Goal: Information Seeking & Learning: Learn about a topic

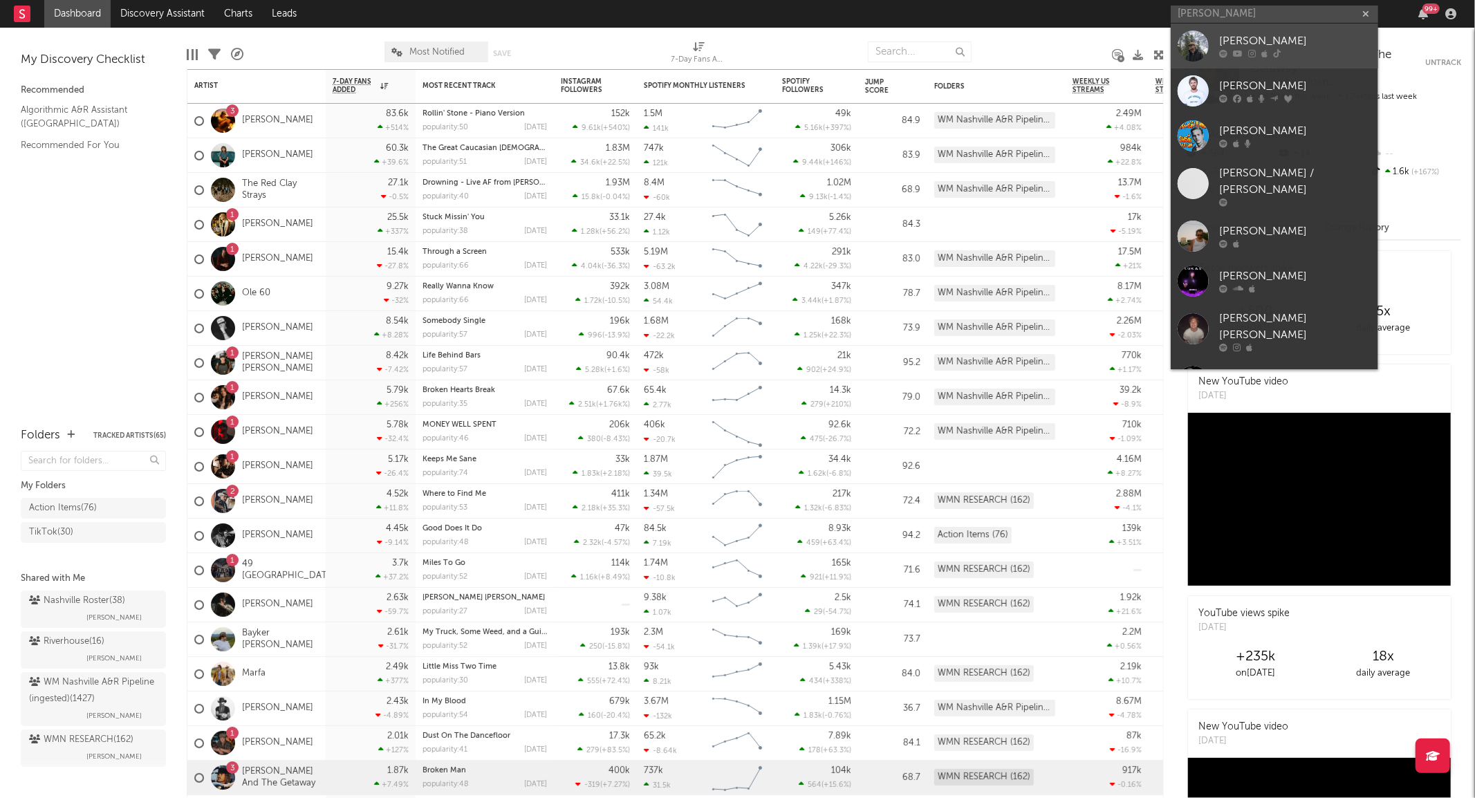
type input "luke rob"
click at [1226, 37] on div "[PERSON_NAME]" at bounding box center [1295, 41] width 152 height 17
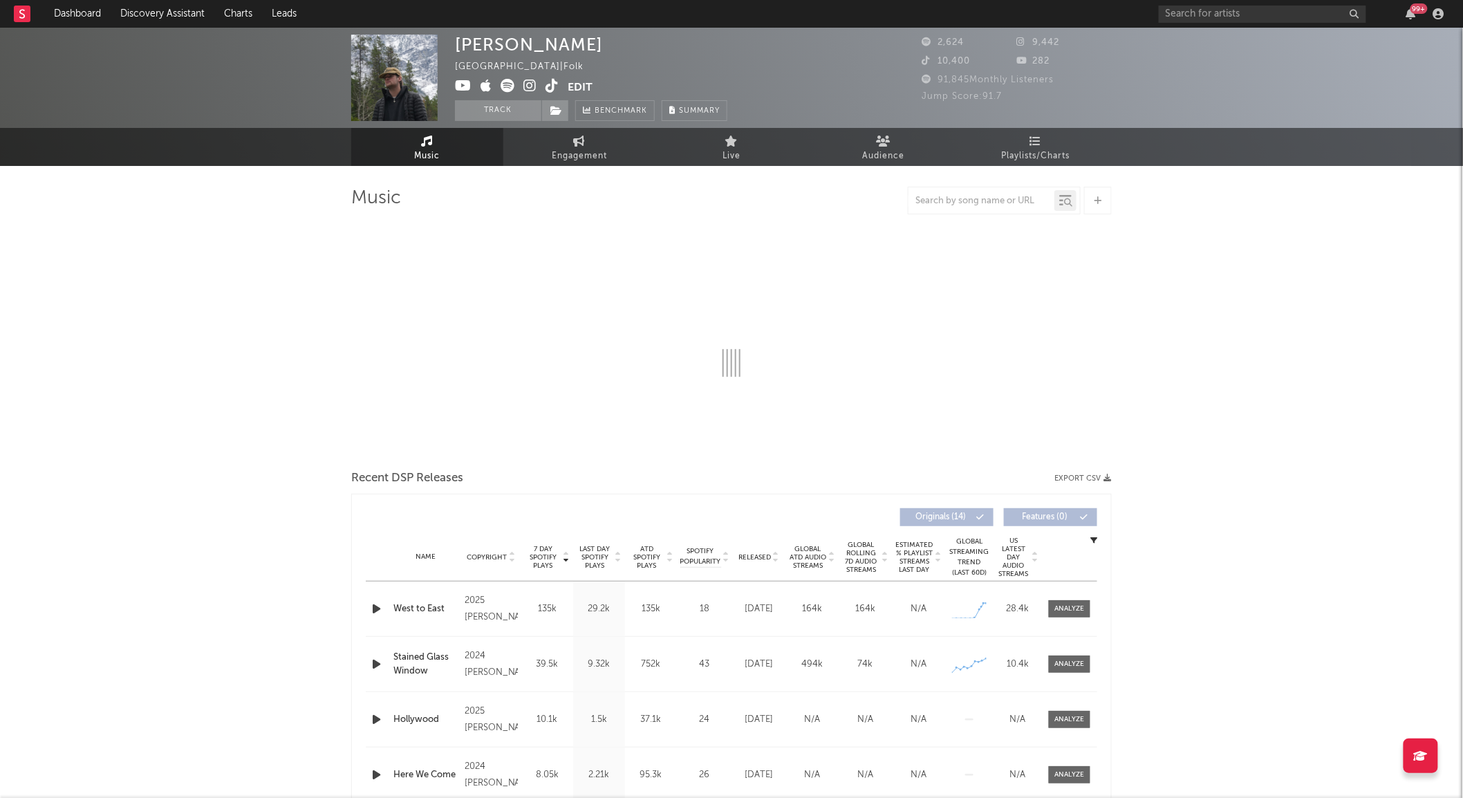
select select "6m"
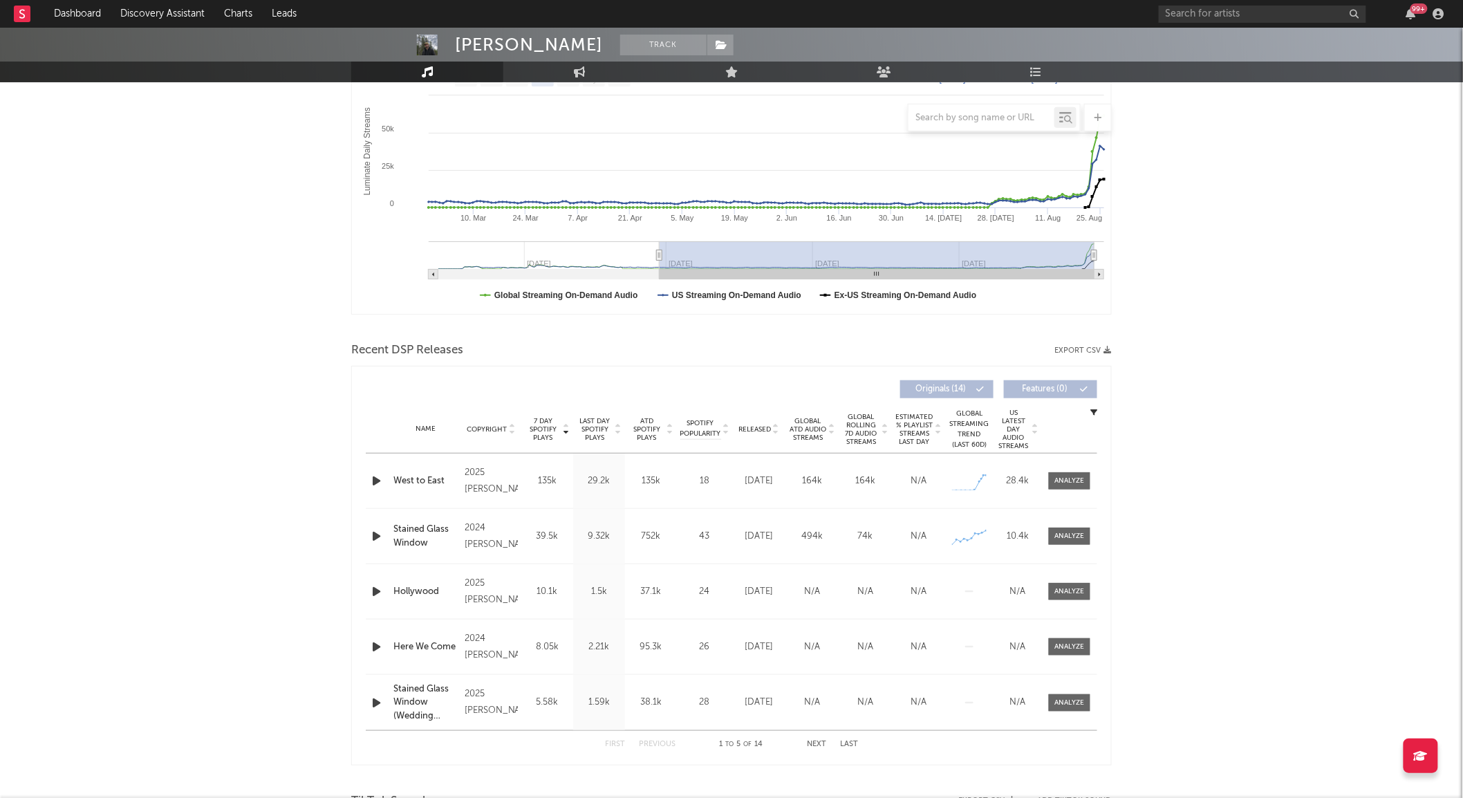
scroll to position [239, 0]
click at [864, 433] on span "Global Rolling 7D Audio Streams" at bounding box center [861, 427] width 38 height 33
click at [1080, 530] on div at bounding box center [1070, 534] width 30 height 10
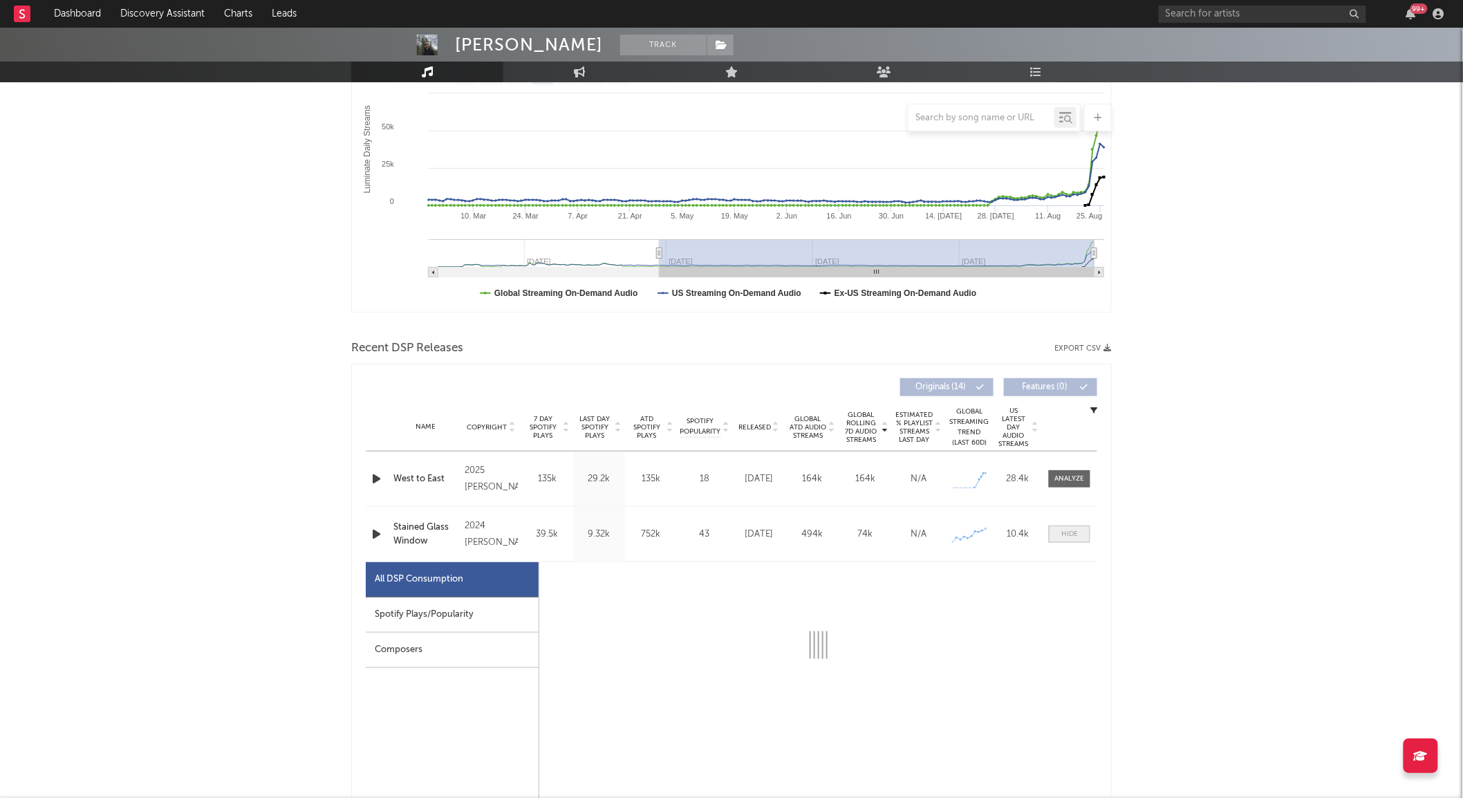
select select "6m"
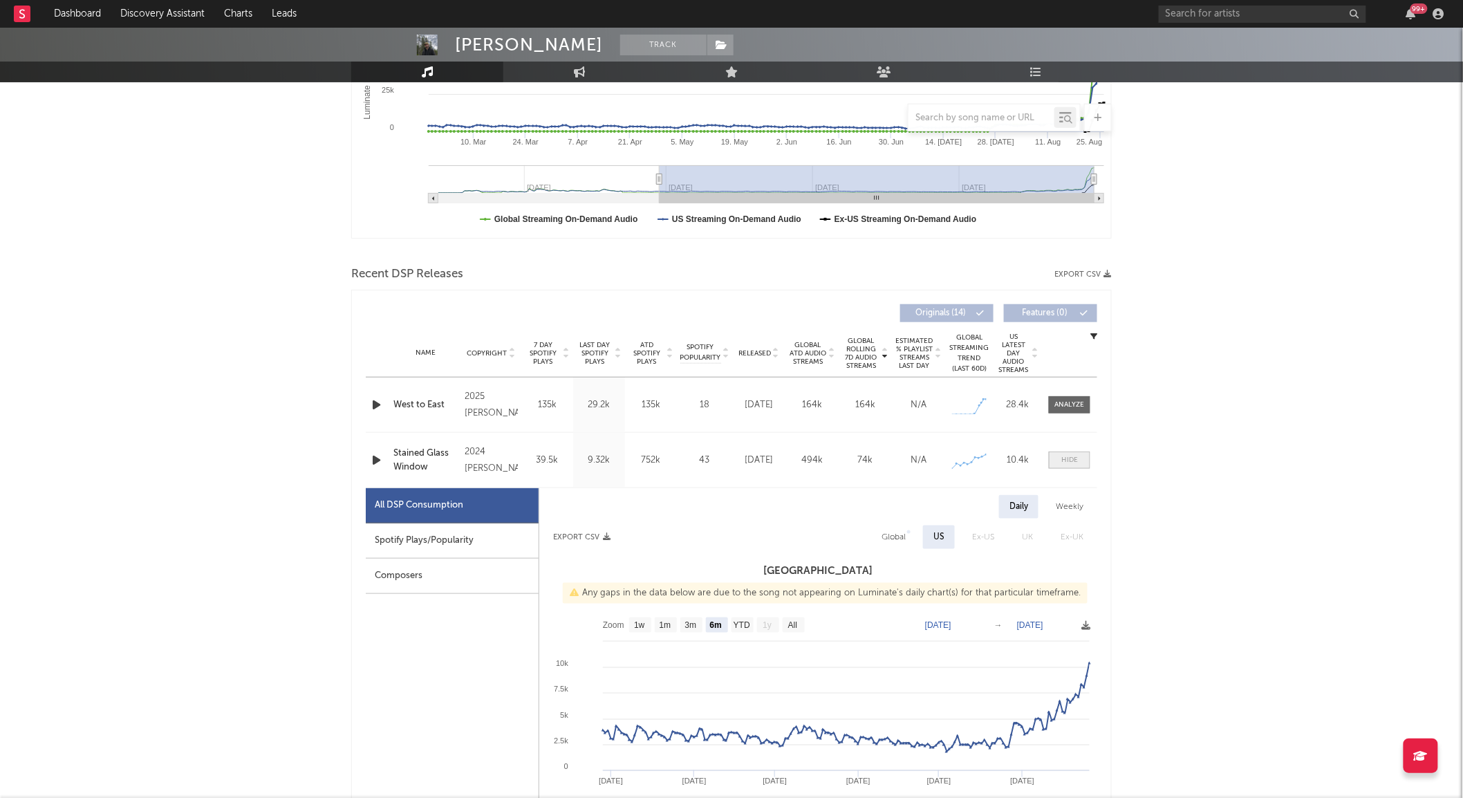
scroll to position [319, 0]
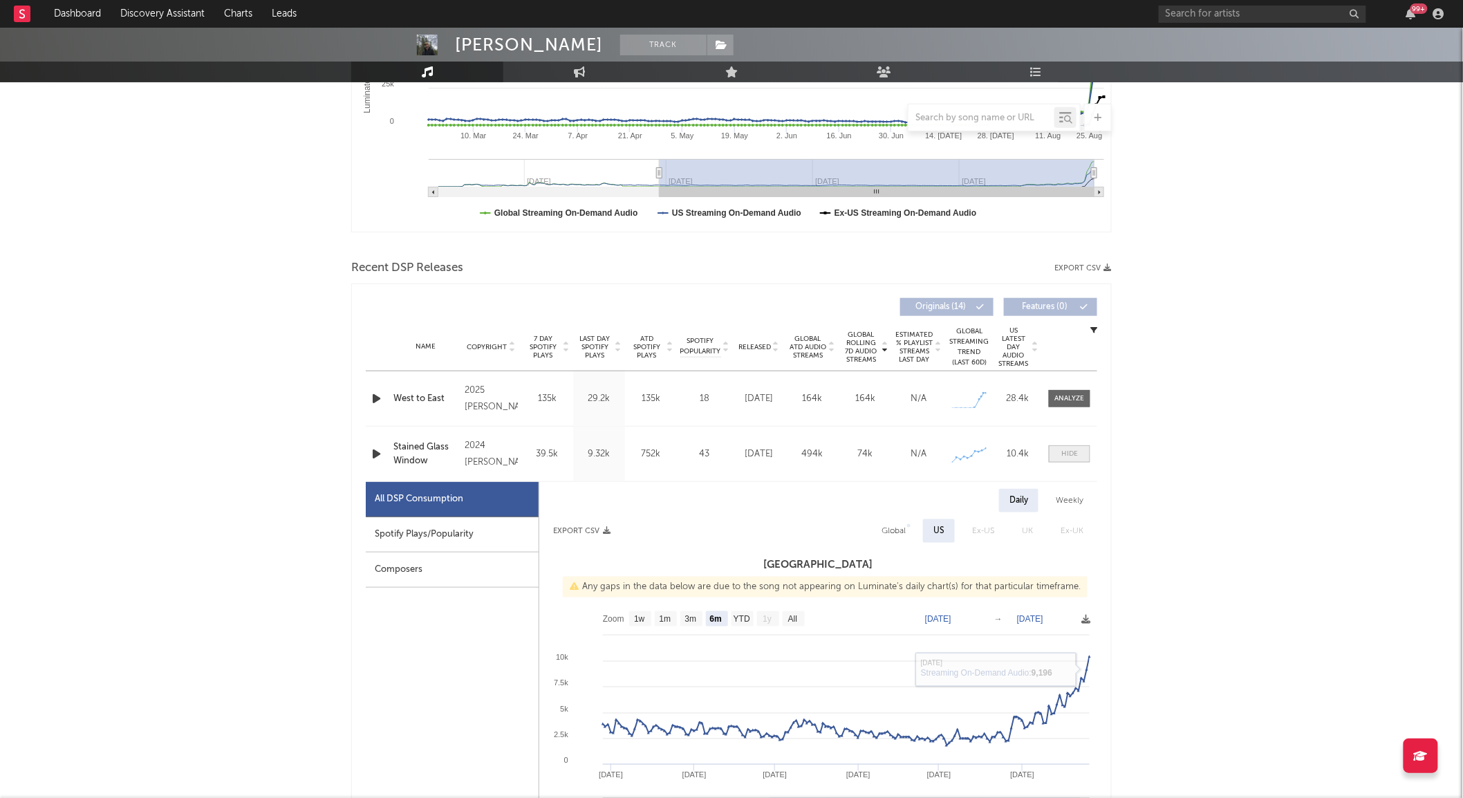
click at [1060, 460] on span at bounding box center [1069, 453] width 41 height 17
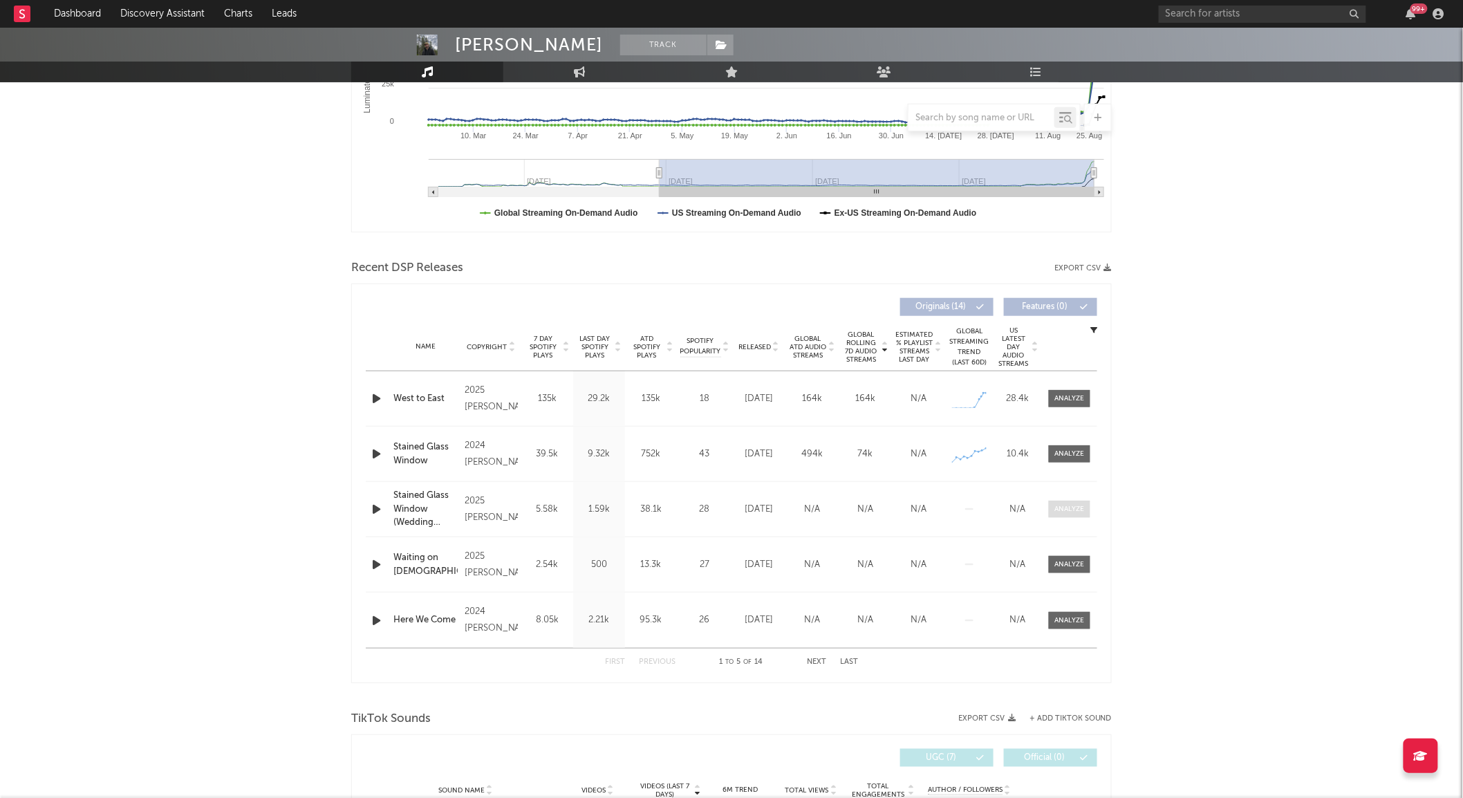
click at [1063, 512] on div at bounding box center [1070, 509] width 30 height 10
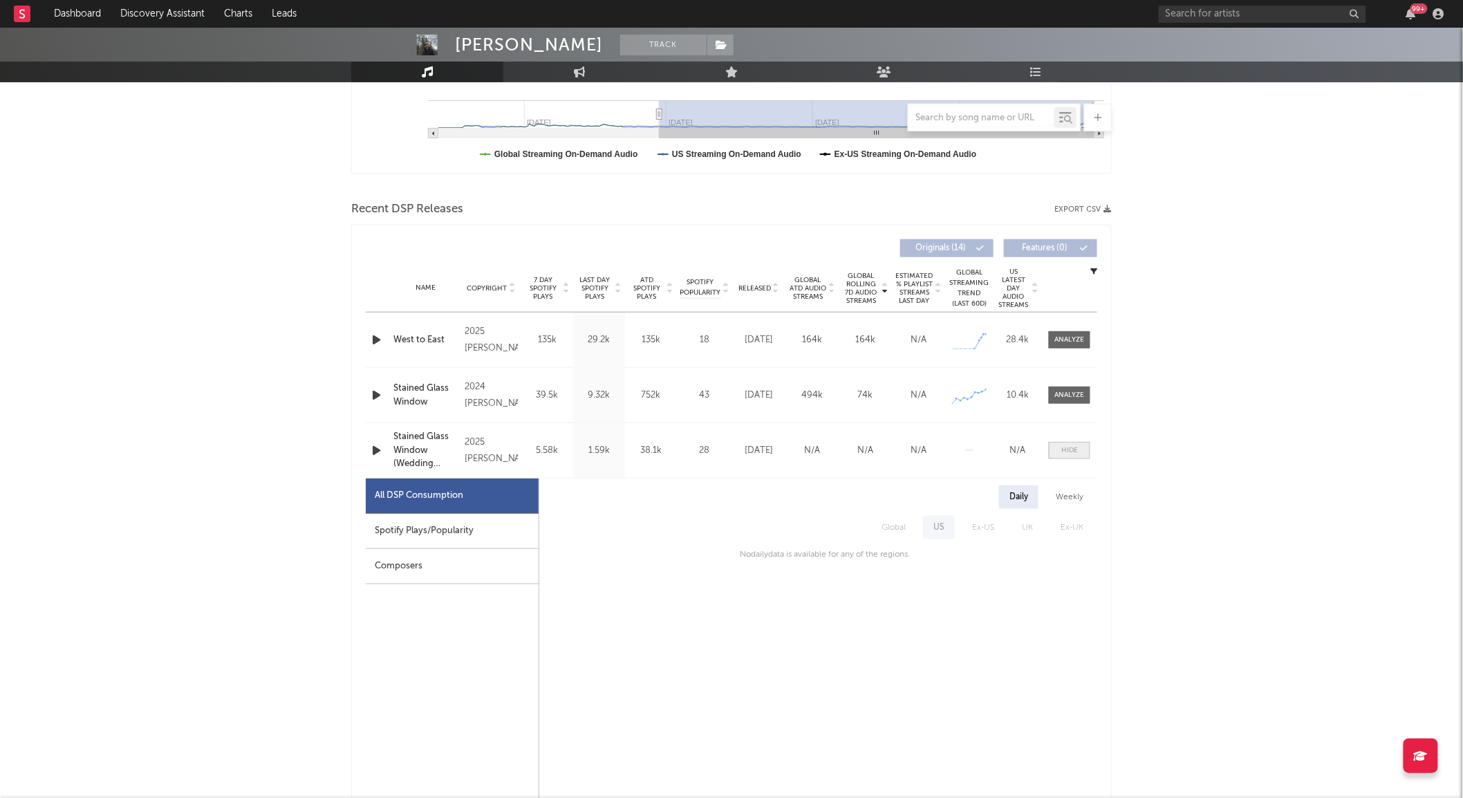
scroll to position [379, 0]
click at [1063, 436] on div "Name Stained Glass Window (Wedding Edition) Copyright 2025 Luke Rob Label Luke …" at bounding box center [731, 449] width 731 height 55
click at [1065, 449] on div at bounding box center [1069, 449] width 17 height 10
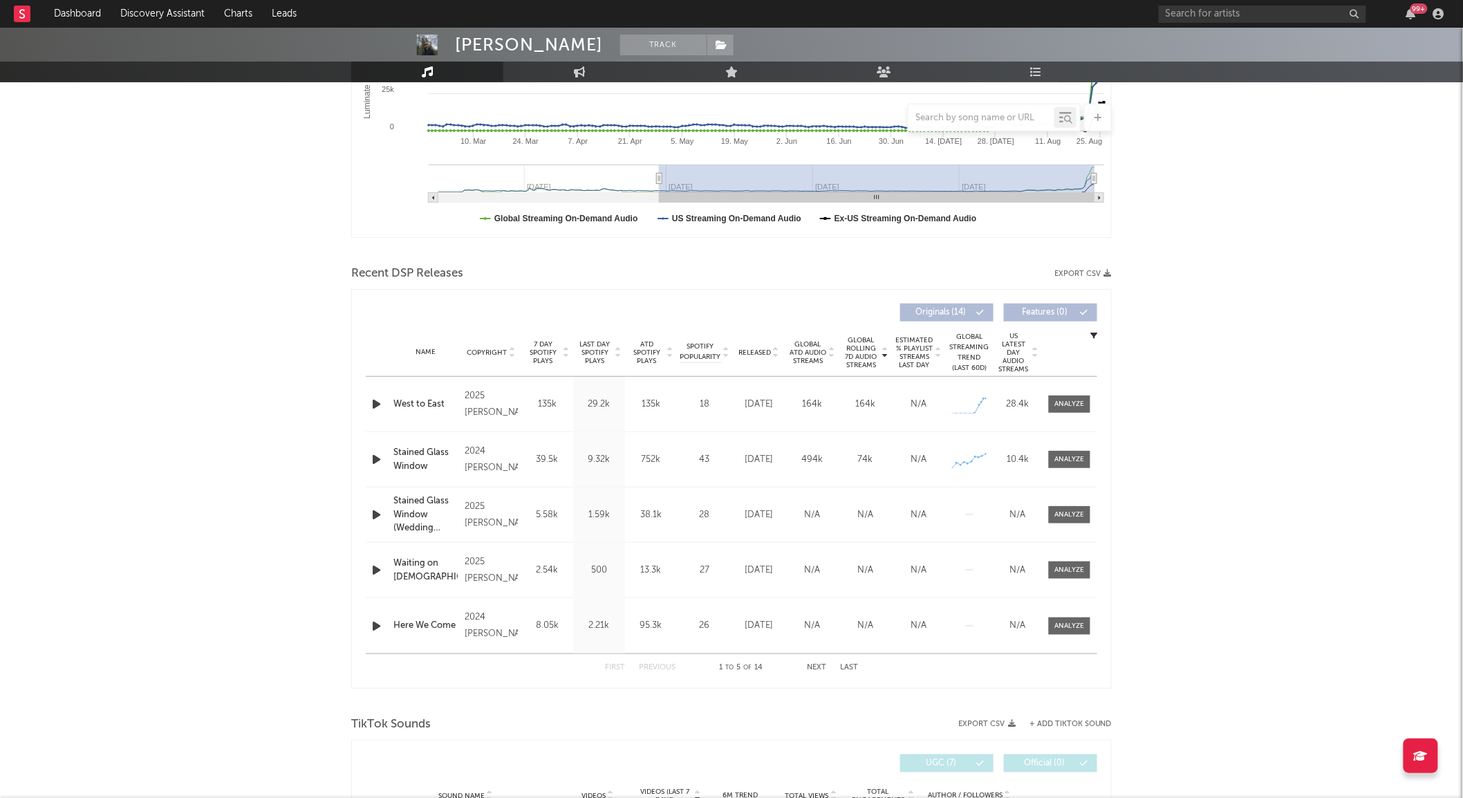
scroll to position [0, 0]
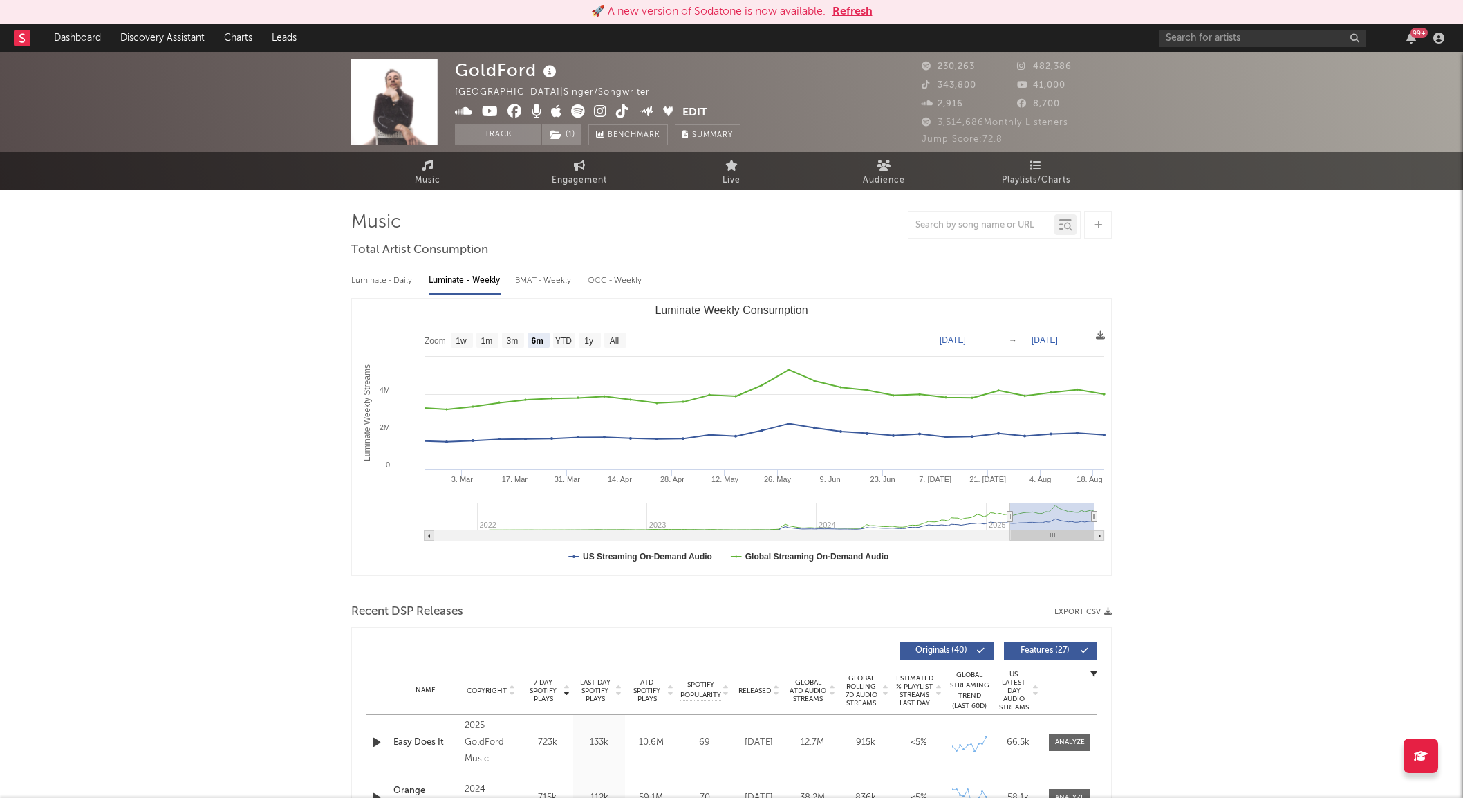
select select "6m"
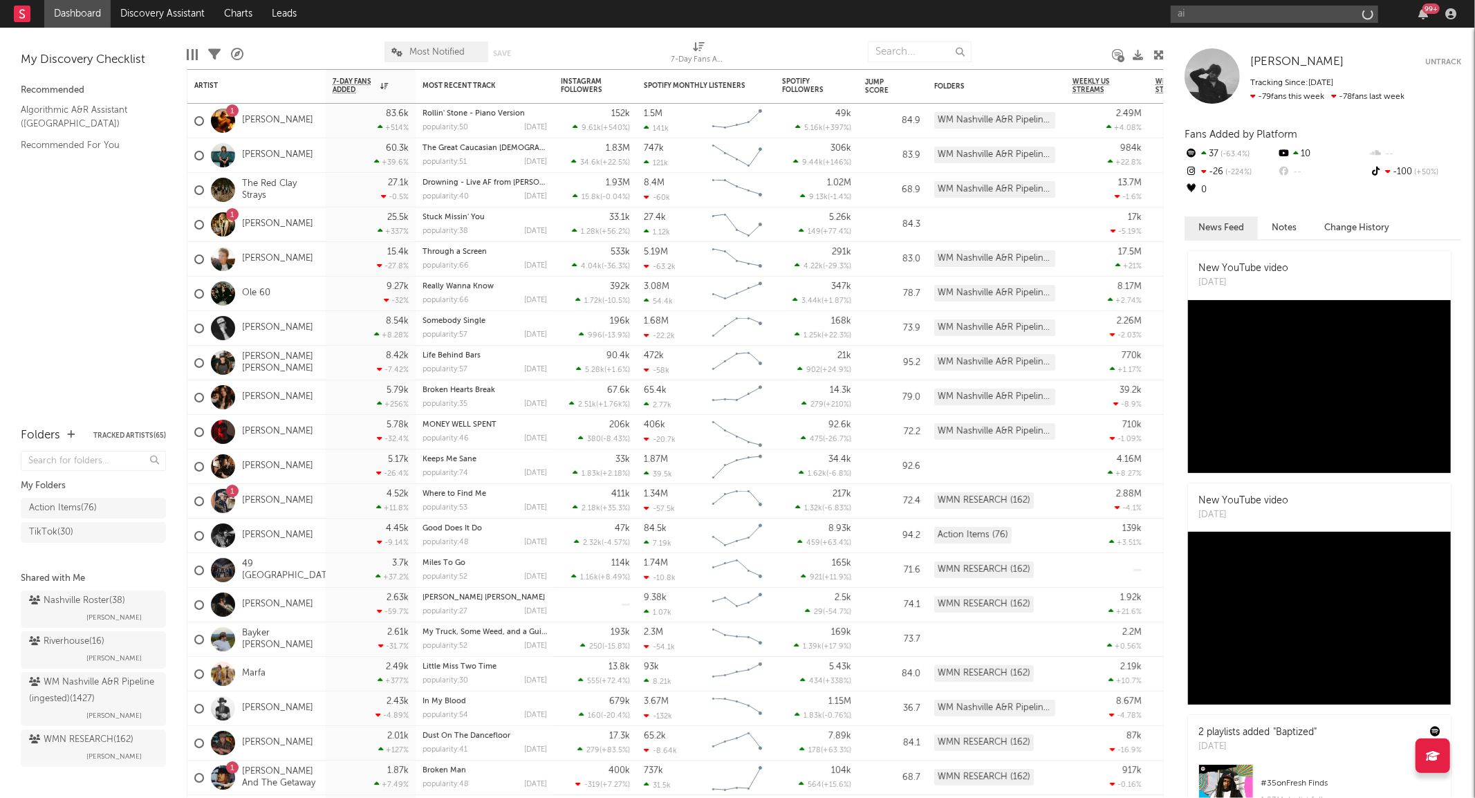
type input "a"
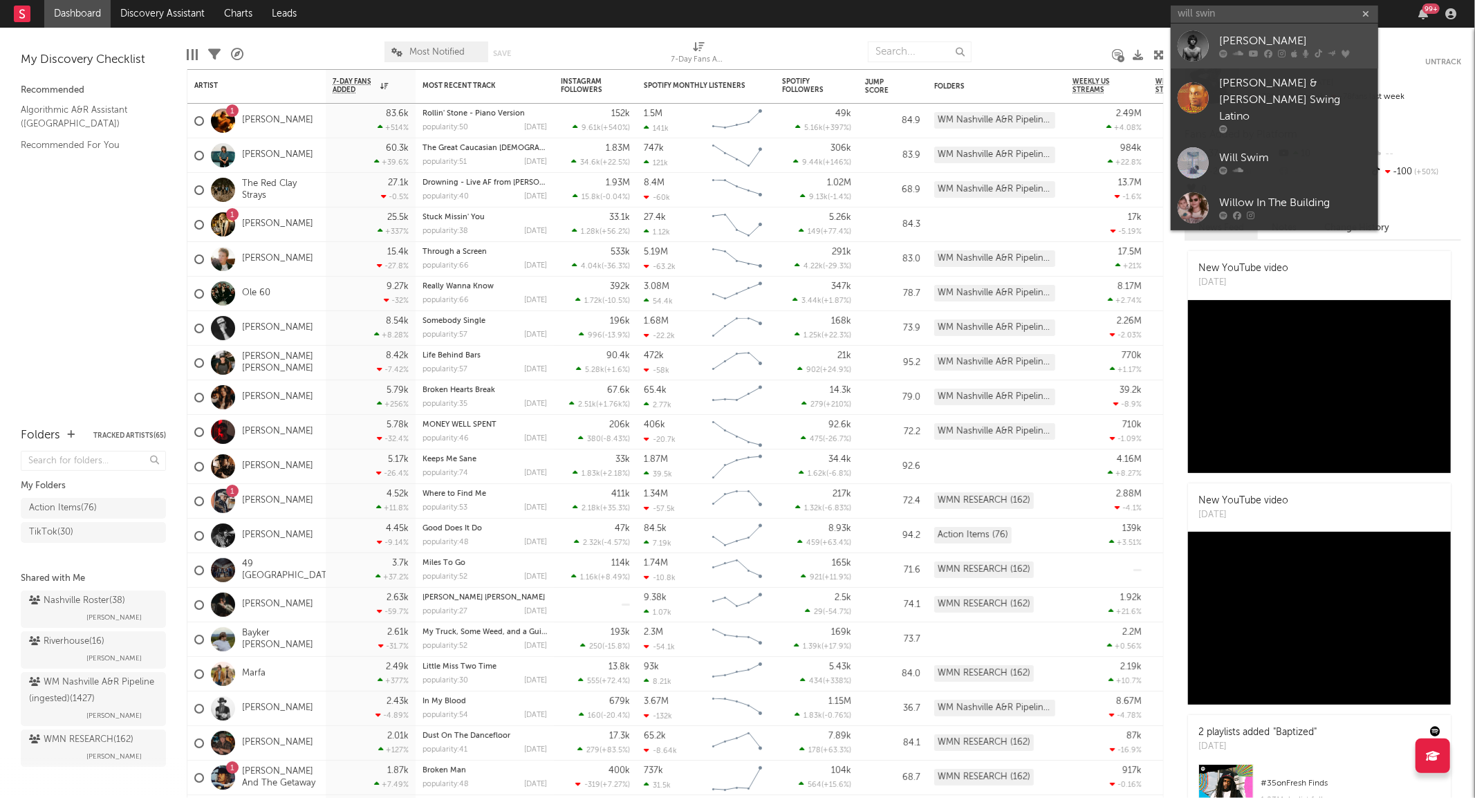
type input "will swin"
click at [1207, 46] on div at bounding box center [1192, 45] width 31 height 31
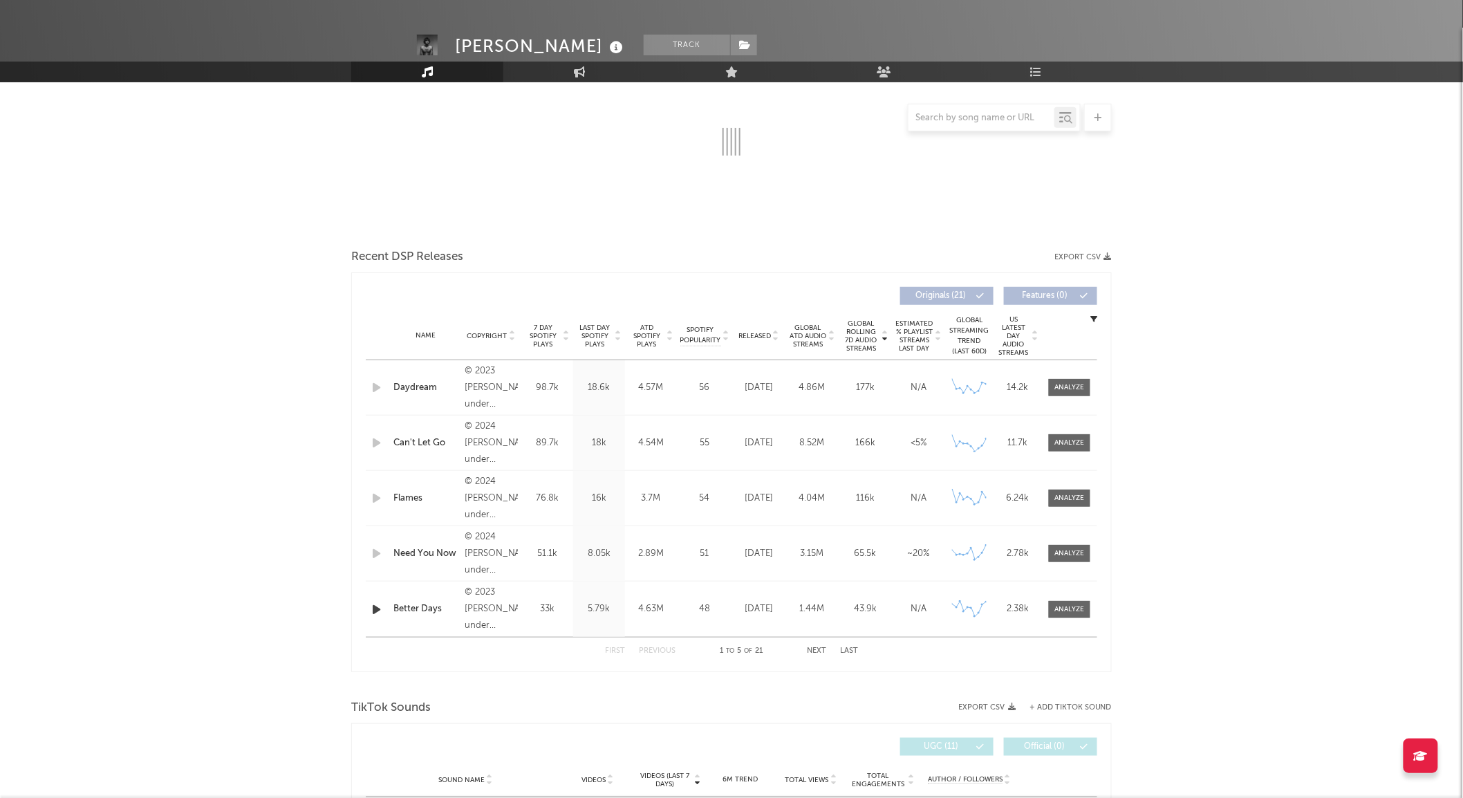
select select "6m"
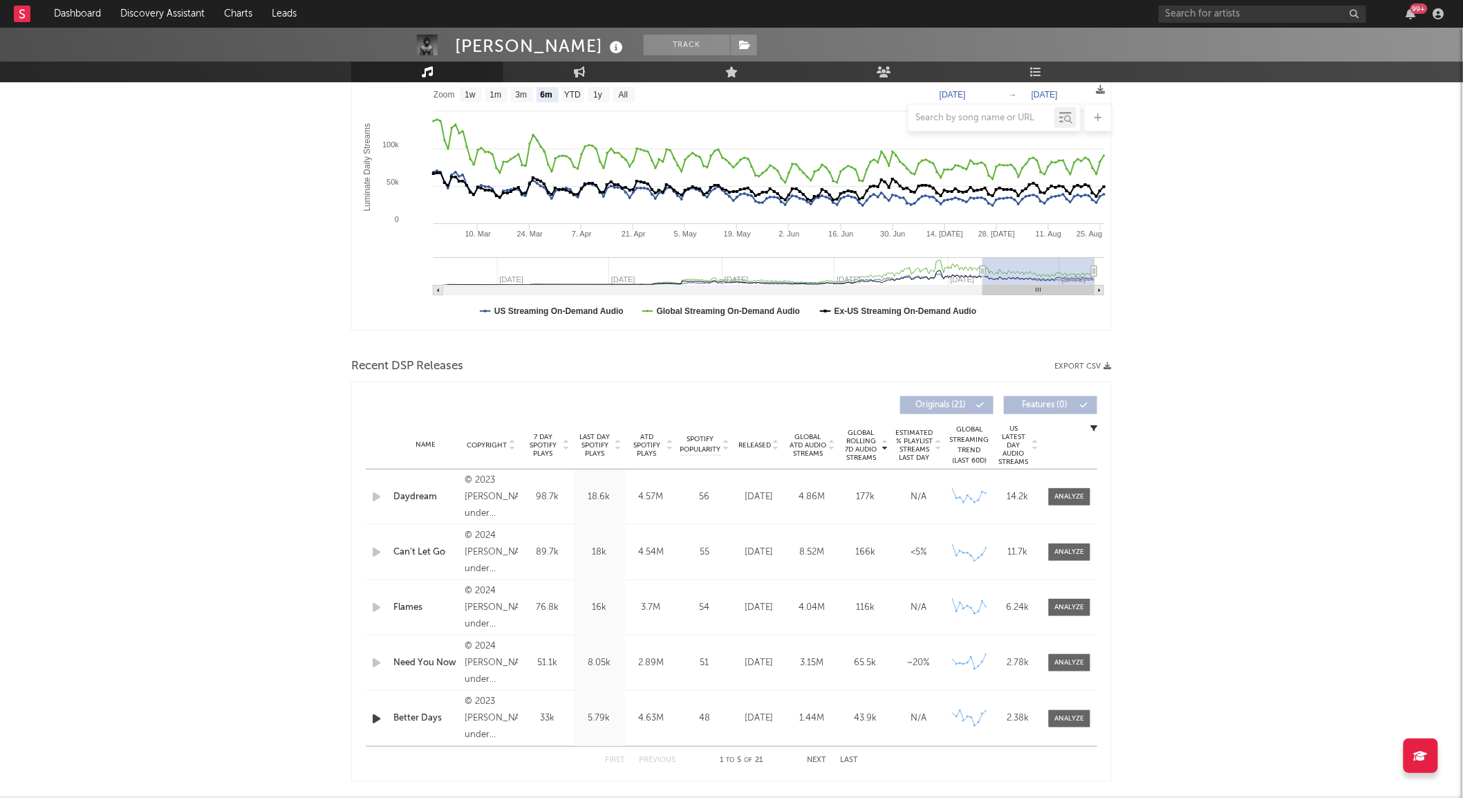
scroll to position [344, 0]
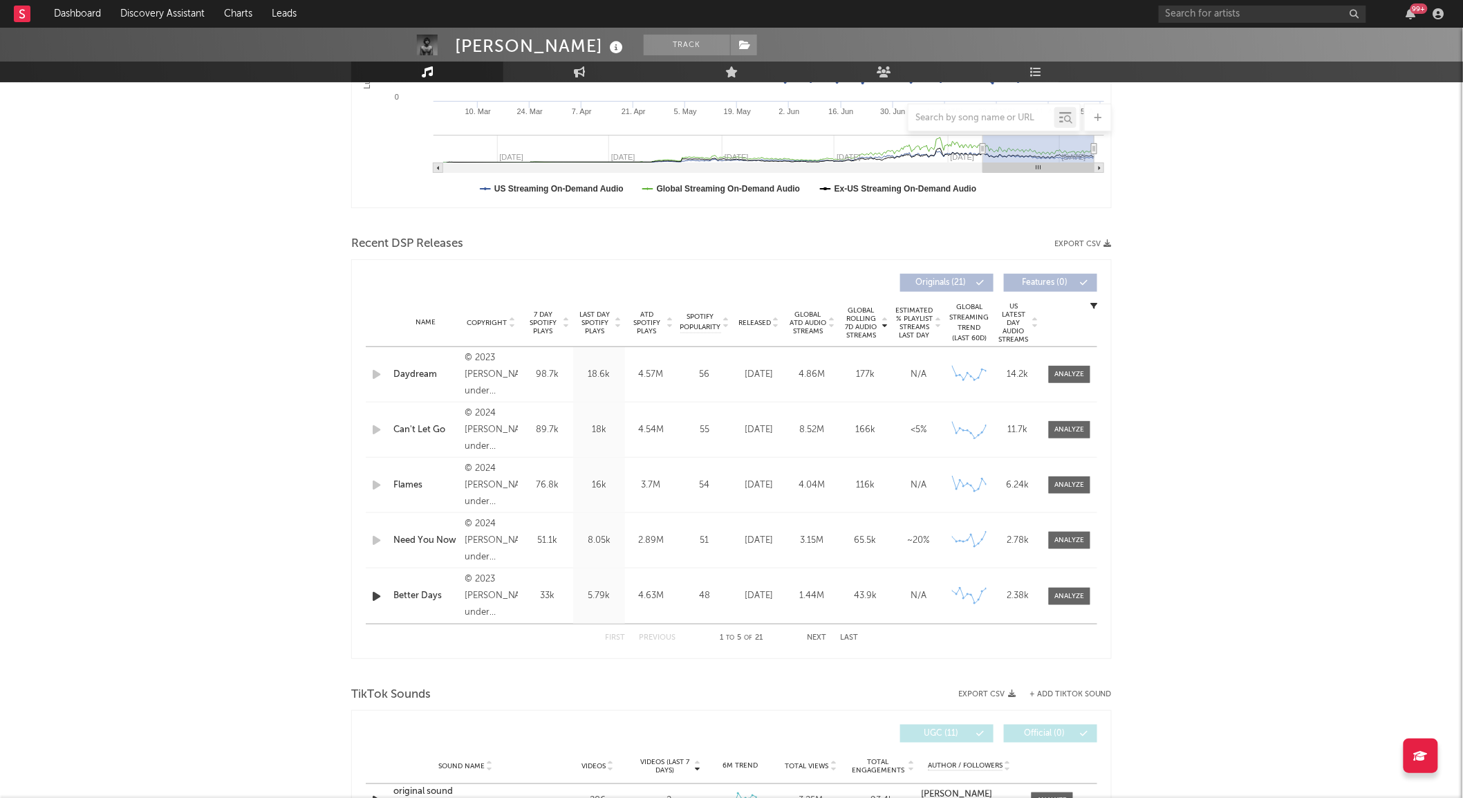
click at [759, 323] on span "Released" at bounding box center [754, 323] width 32 height 8
click at [1195, 17] on input "text" at bounding box center [1262, 14] width 207 height 17
type input "tyce del"
click at [1170, 50] on div at bounding box center [1181, 45] width 31 height 31
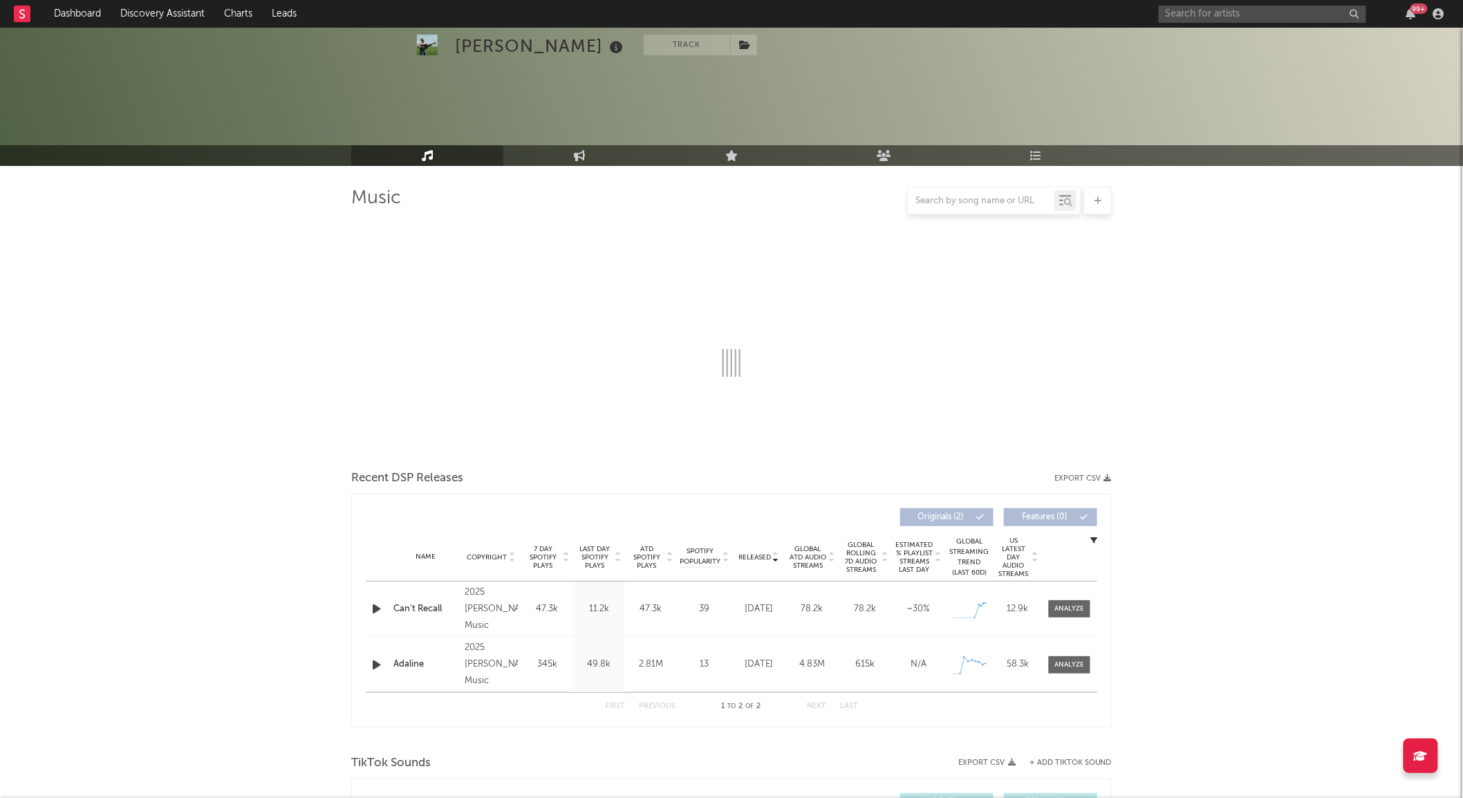
scroll to position [364, 0]
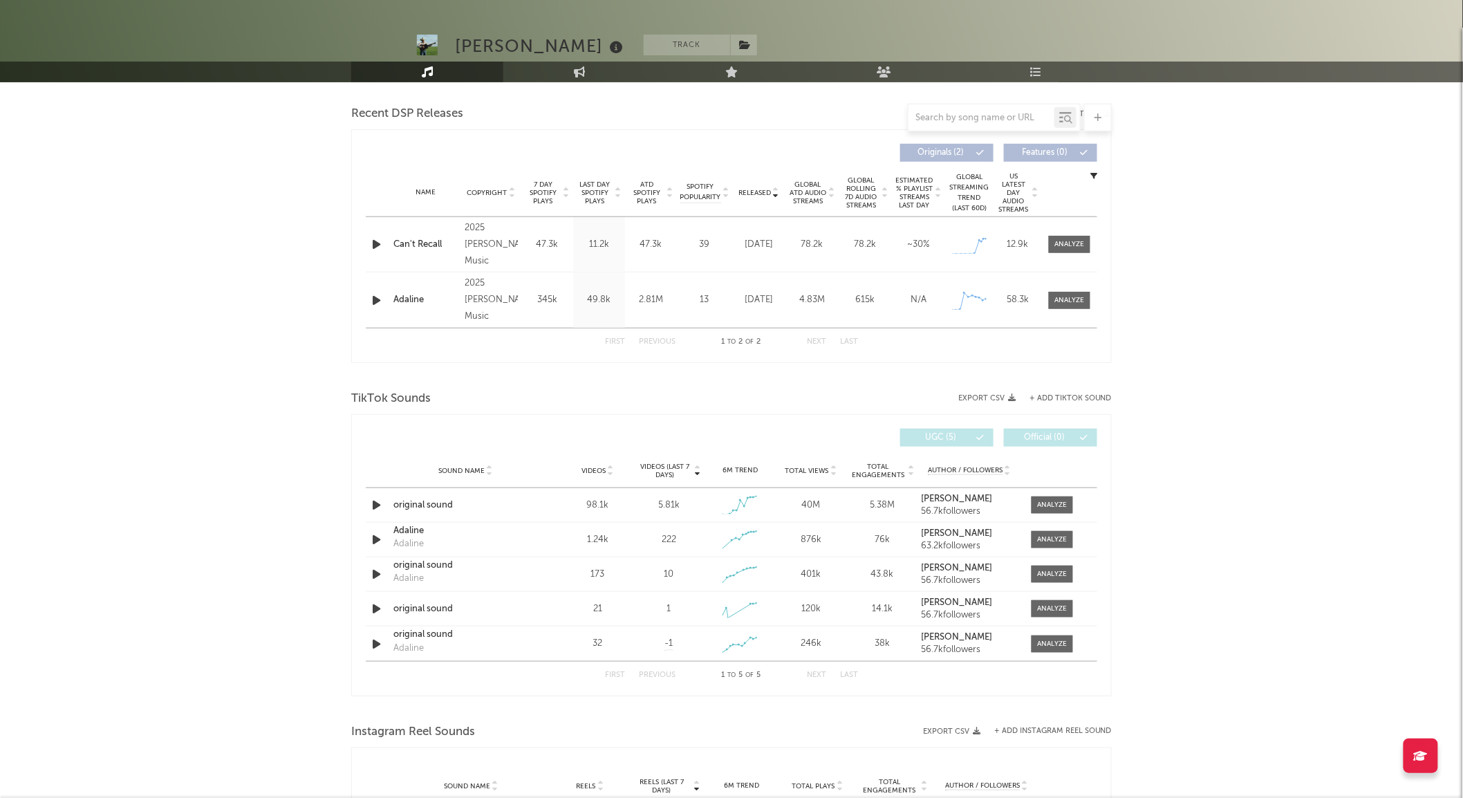
select select "1w"
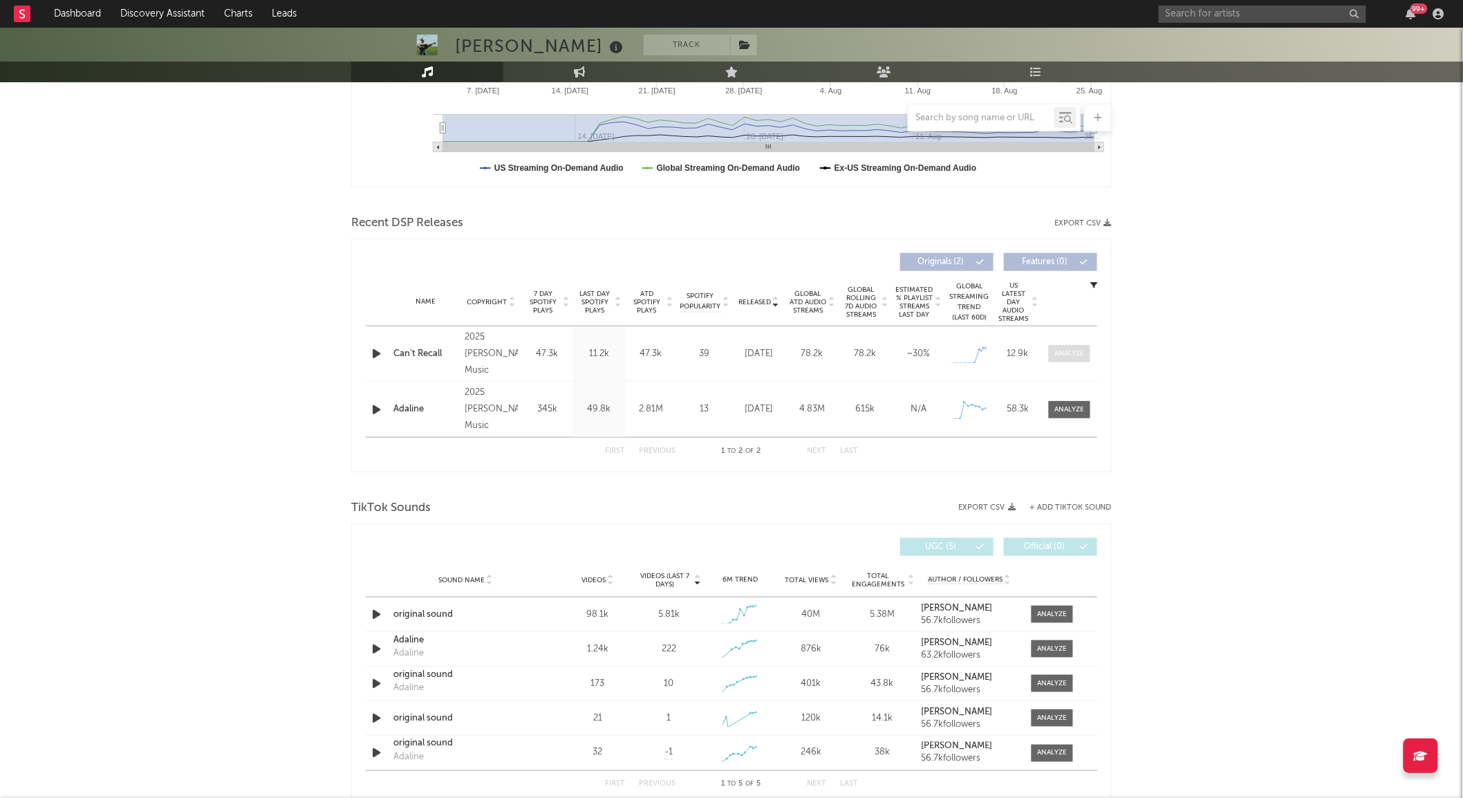
click at [1067, 350] on div at bounding box center [1070, 353] width 30 height 10
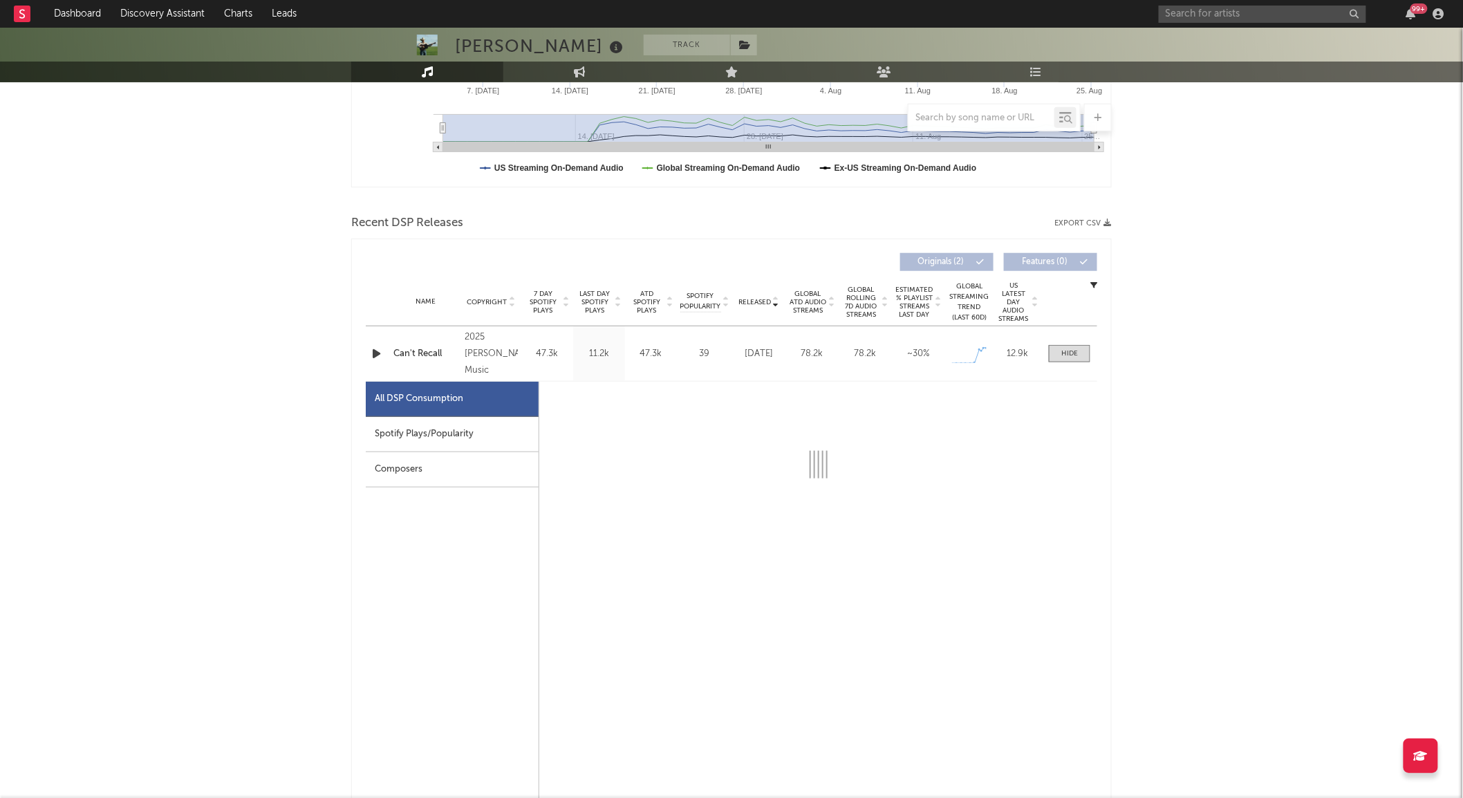
select select "1w"
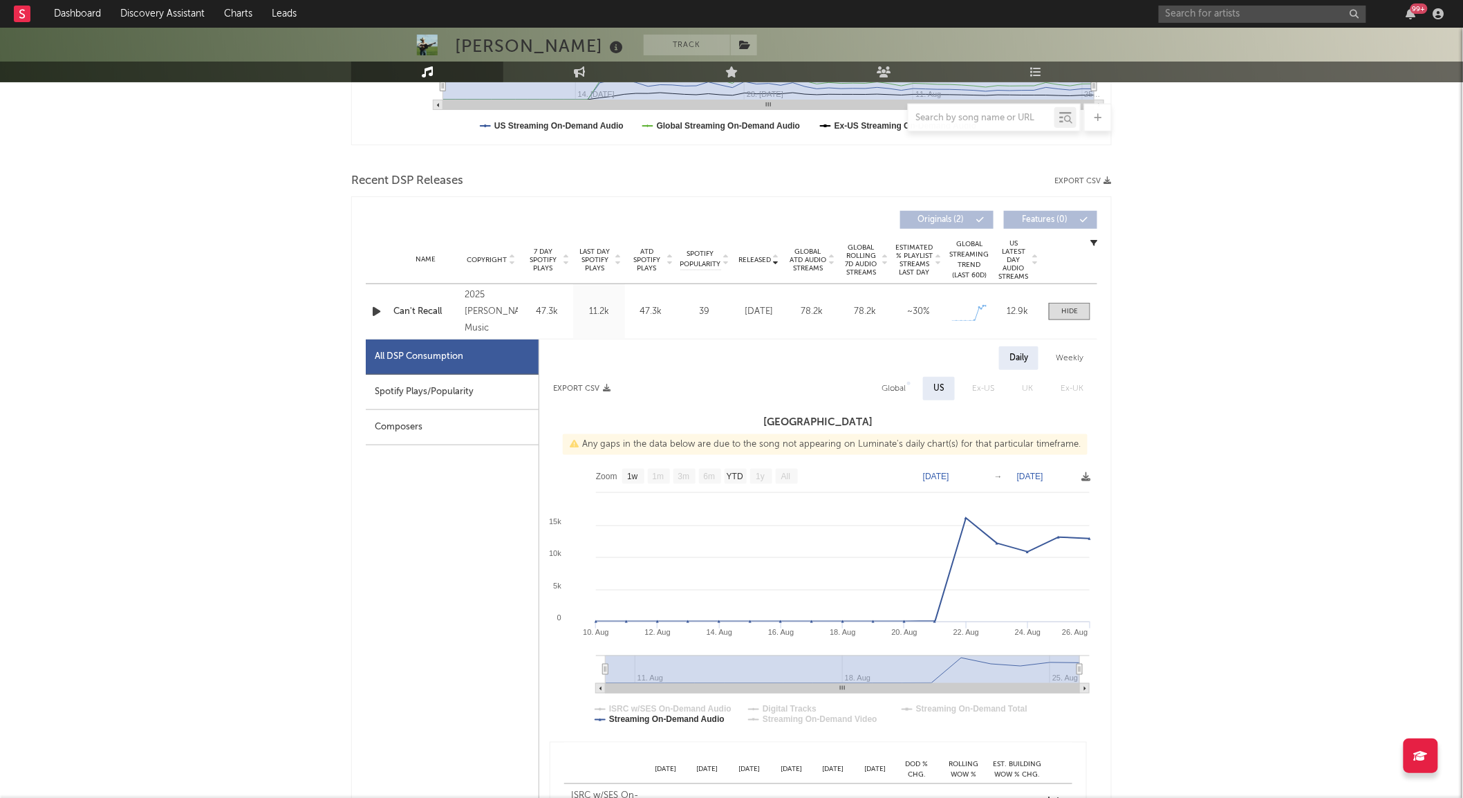
scroll to position [0, 0]
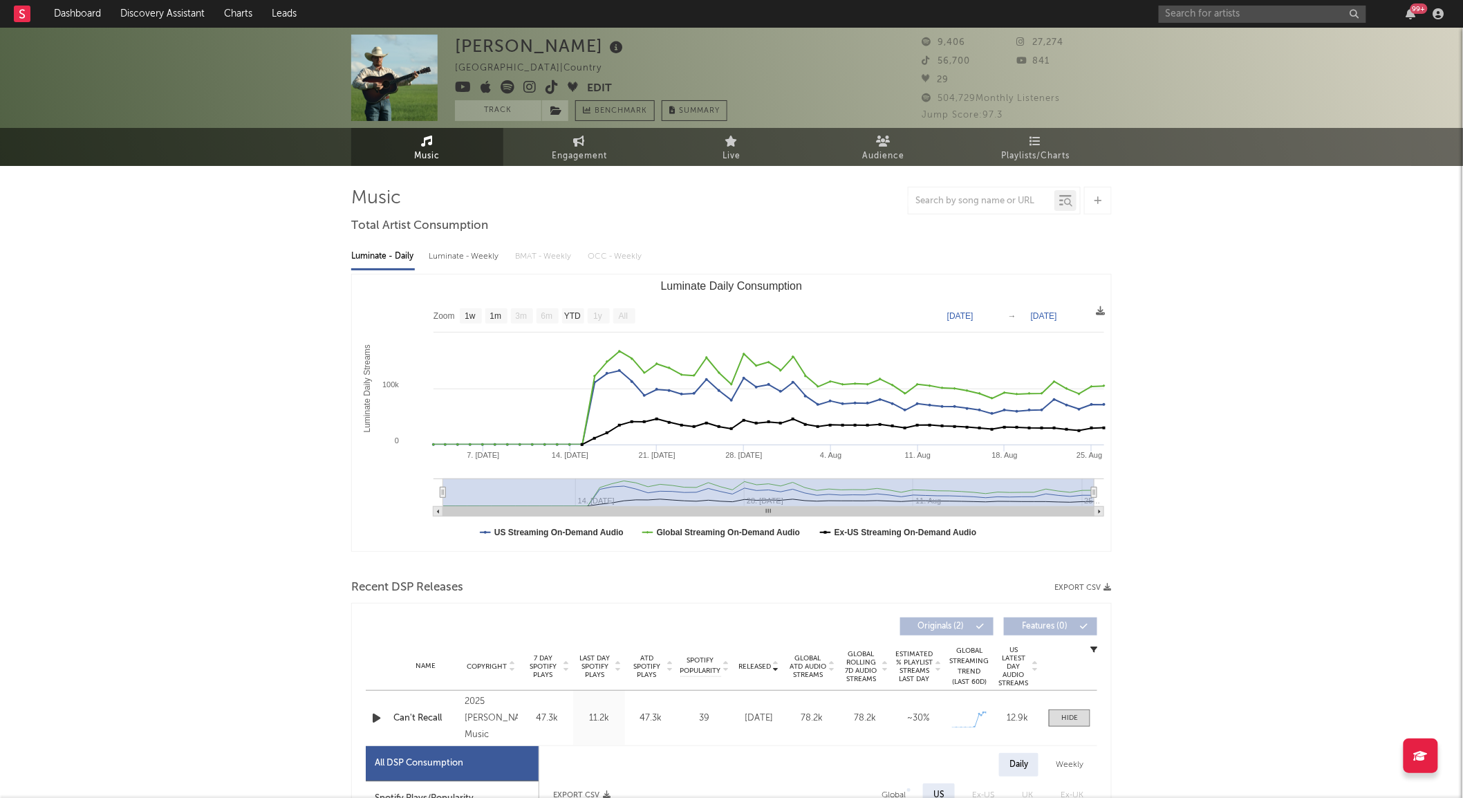
click at [718, 160] on link "Live" at bounding box center [731, 147] width 152 height 38
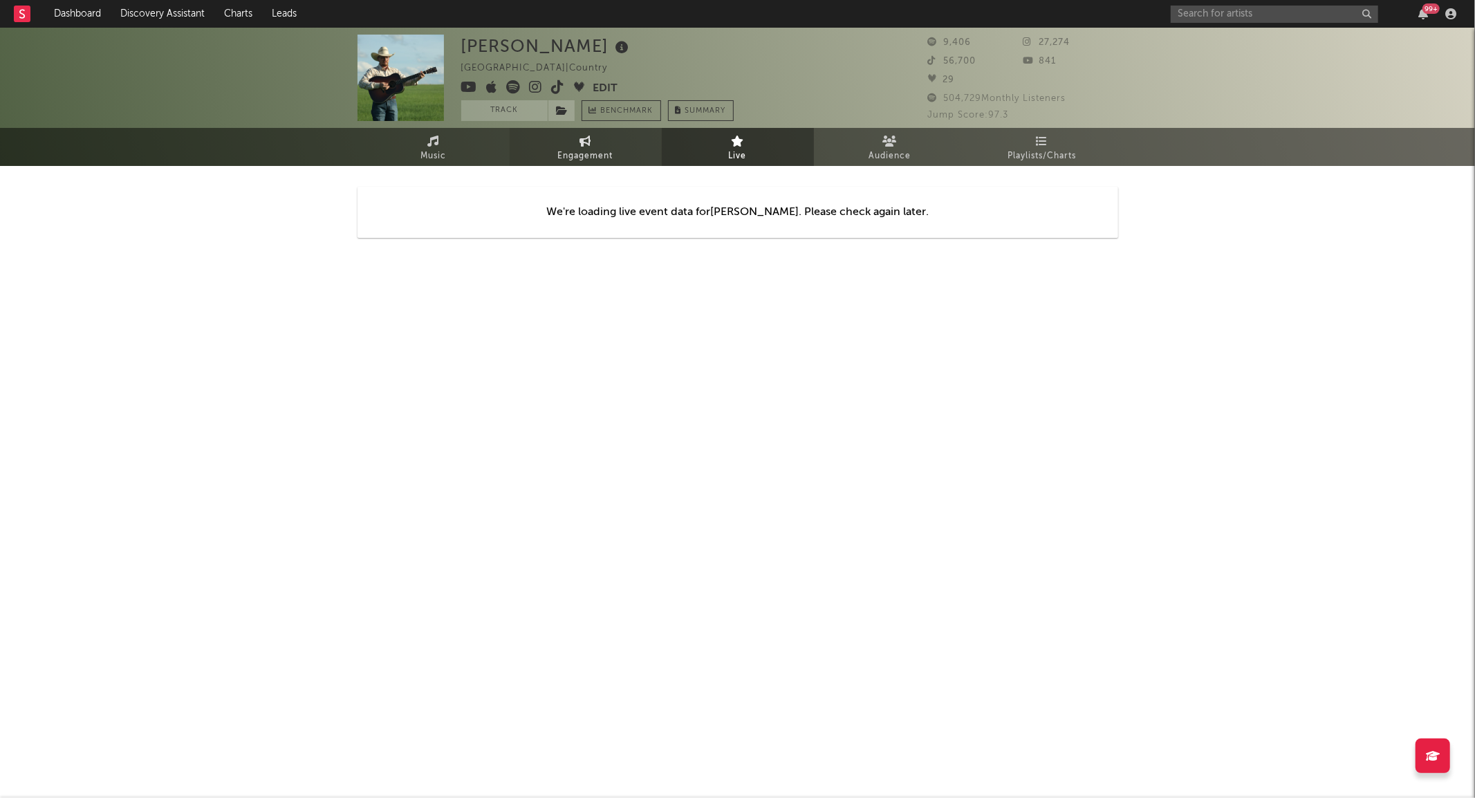
click at [597, 153] on span "Engagement" at bounding box center [585, 156] width 55 height 17
select select "1w"
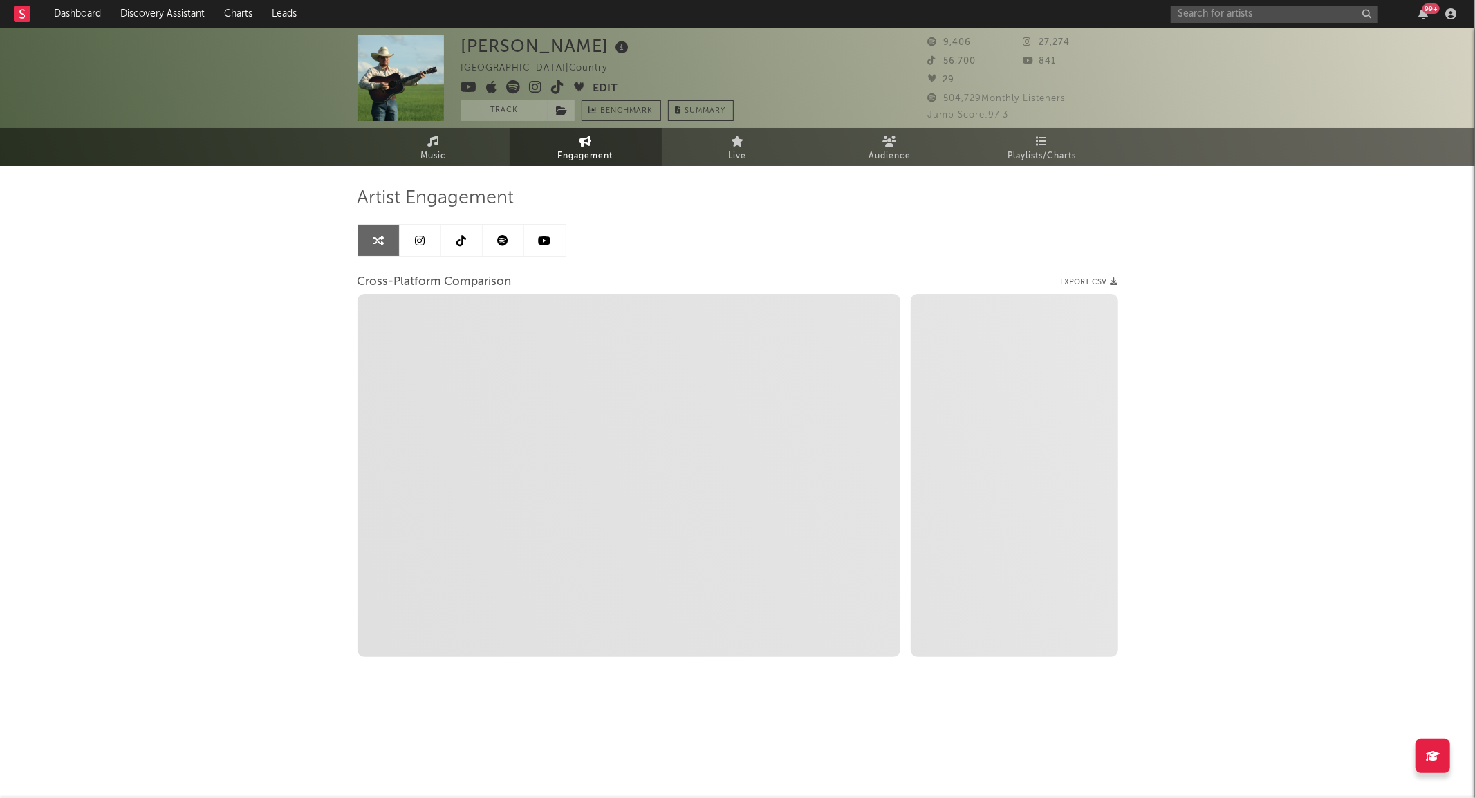
select select "1m"
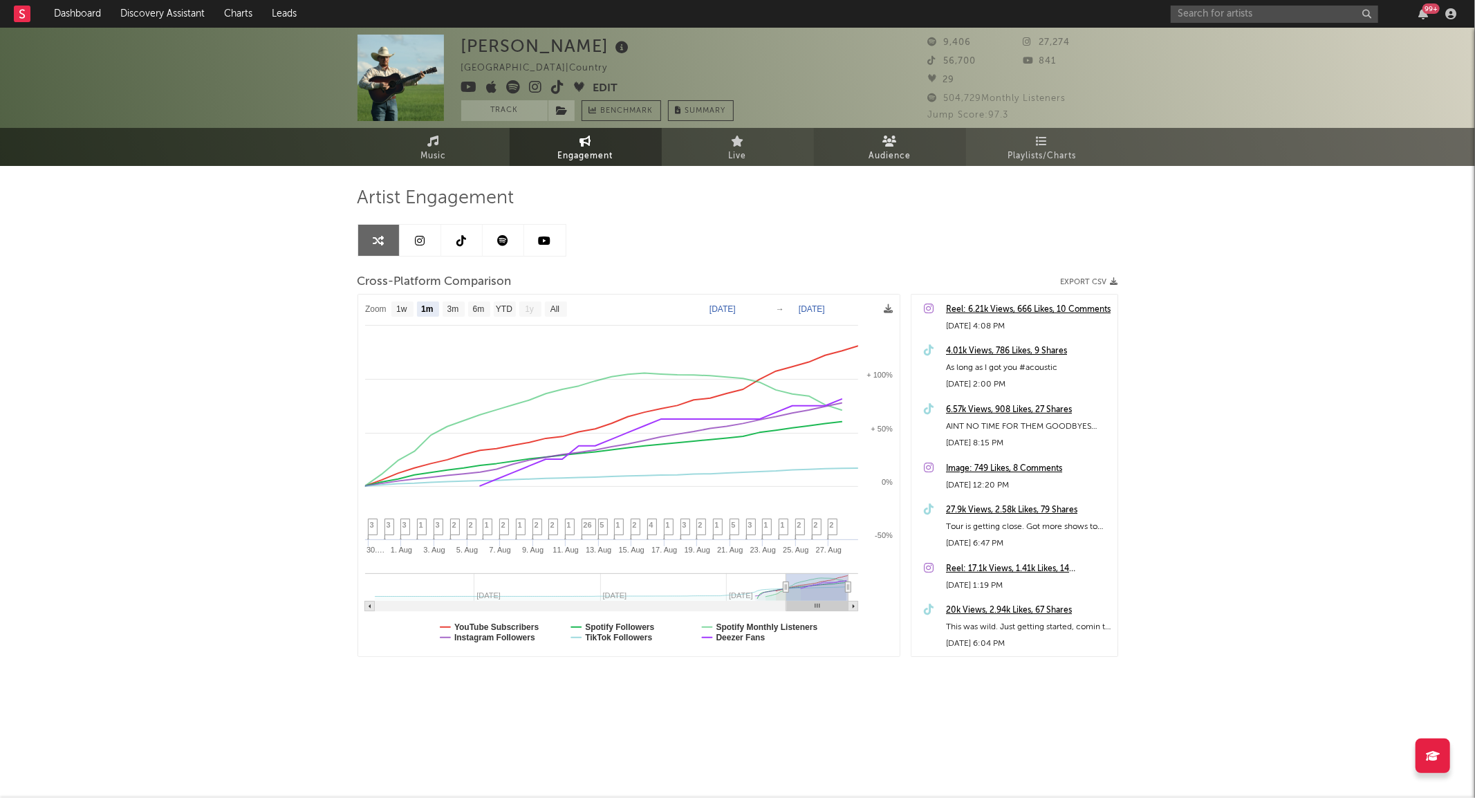
click at [872, 146] on link "Audience" at bounding box center [890, 147] width 152 height 38
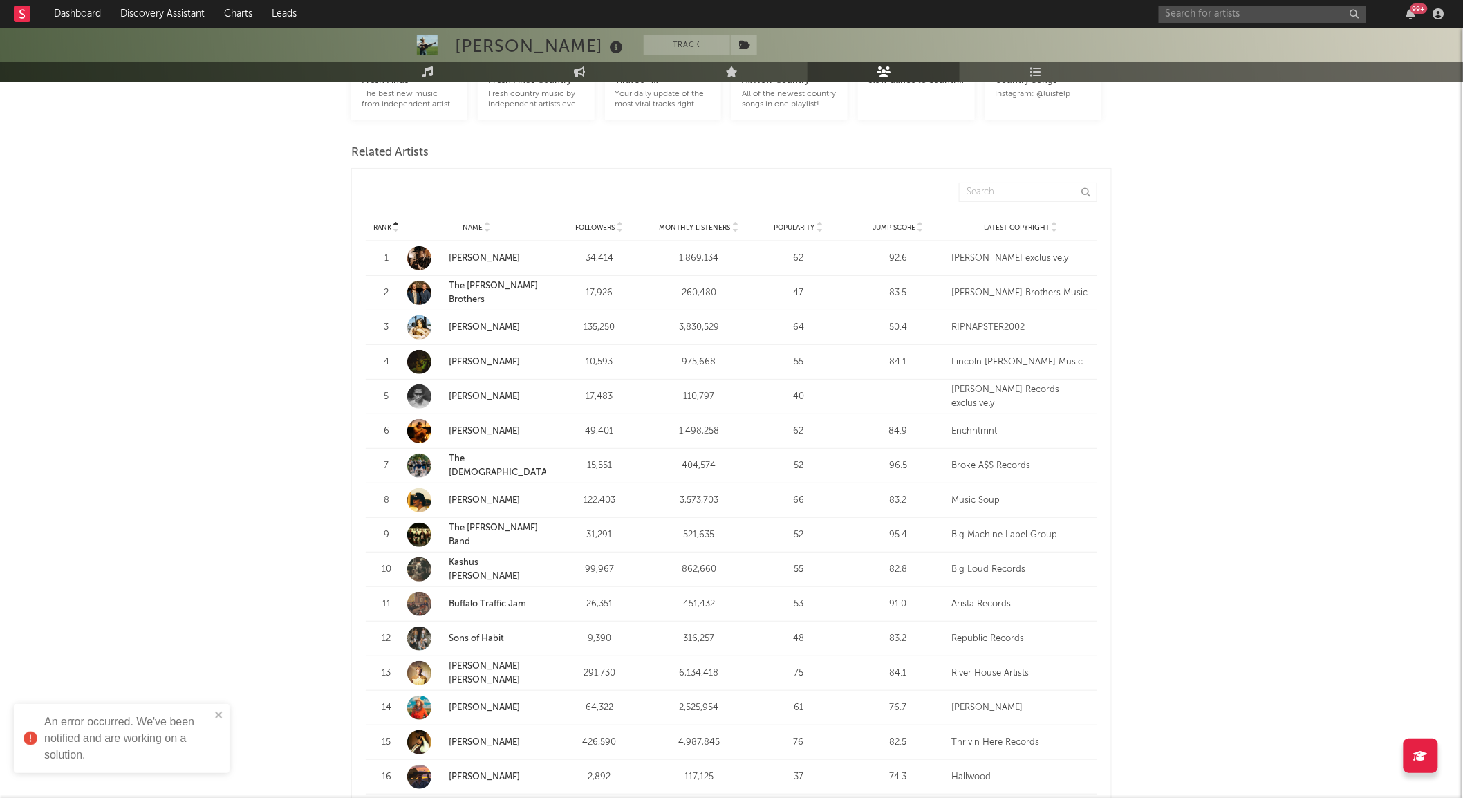
scroll to position [433, 0]
click at [727, 225] on span "Monthly Listeners" at bounding box center [694, 228] width 71 height 8
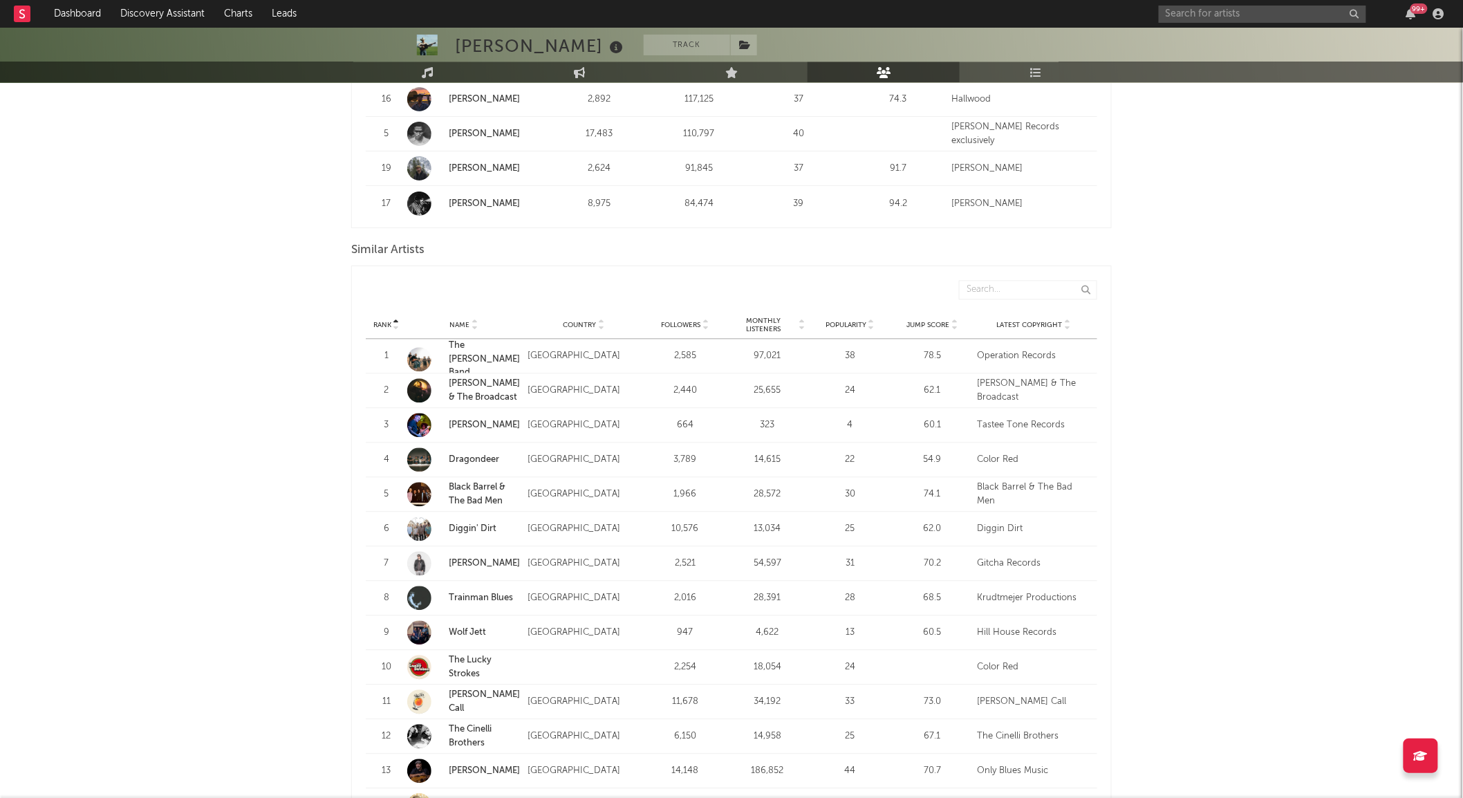
scroll to position [1148, 0]
click at [760, 326] on span "Monthly Listeners" at bounding box center [763, 323] width 67 height 17
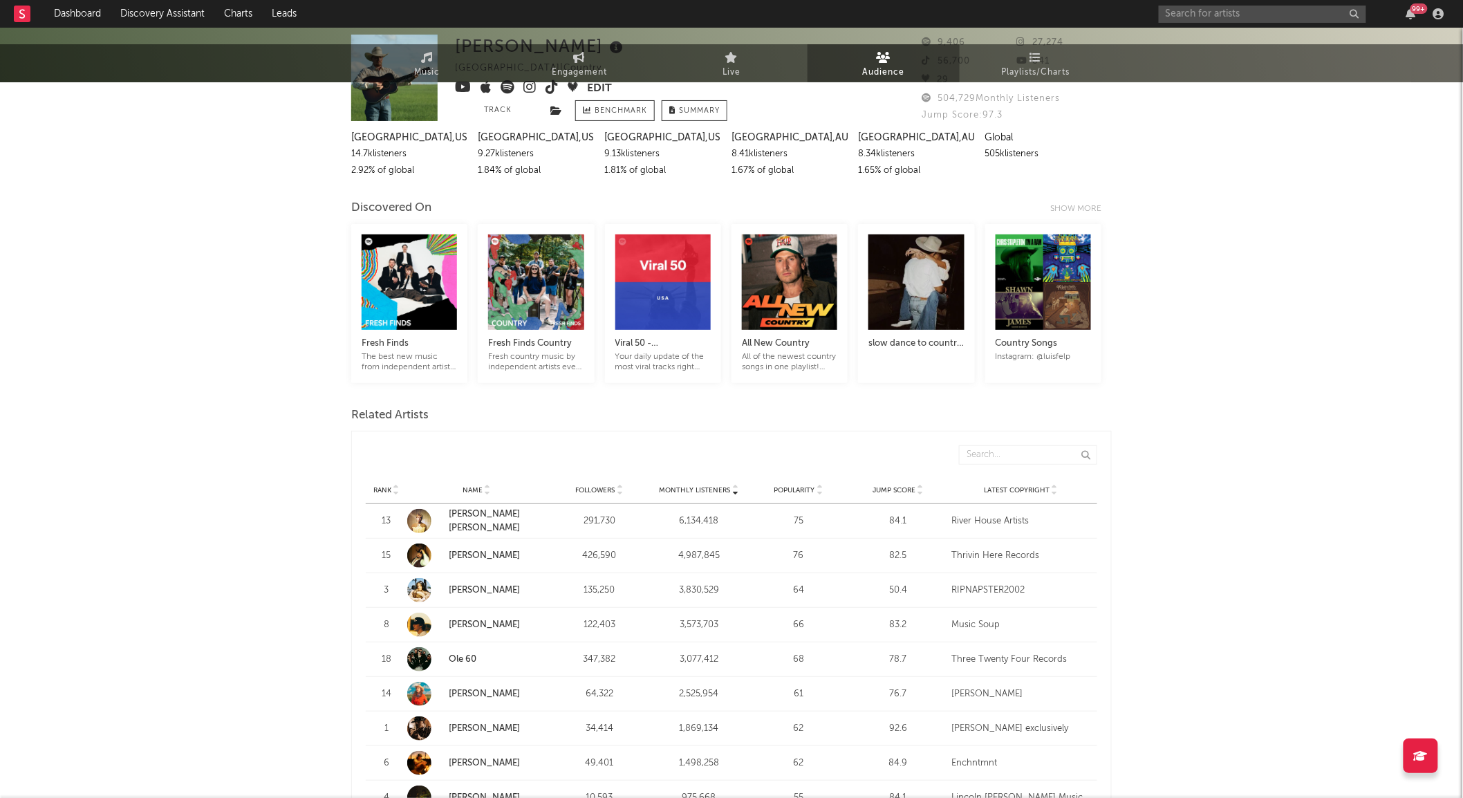
scroll to position [0, 0]
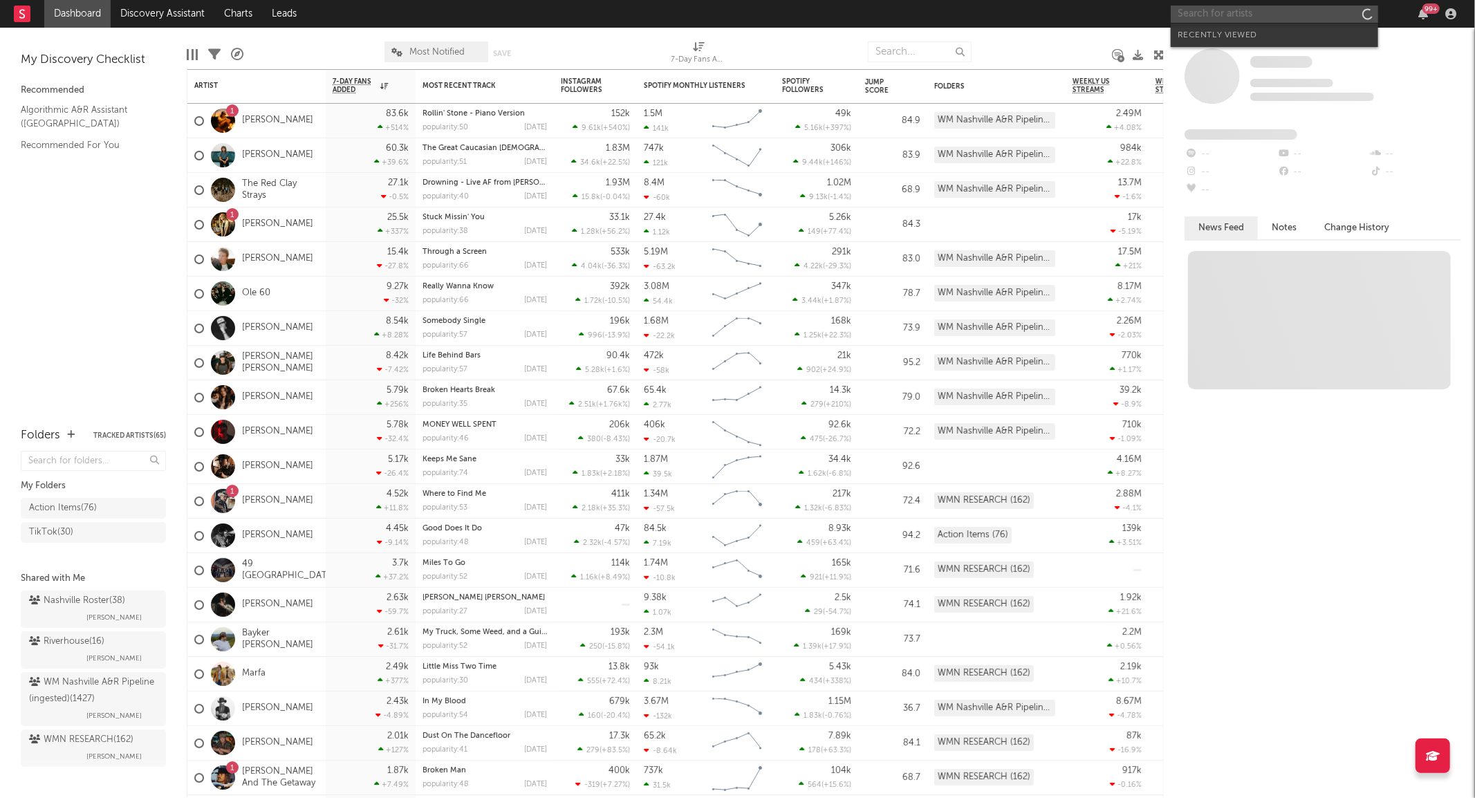
click at [1232, 21] on input "text" at bounding box center [1273, 14] width 207 height 17
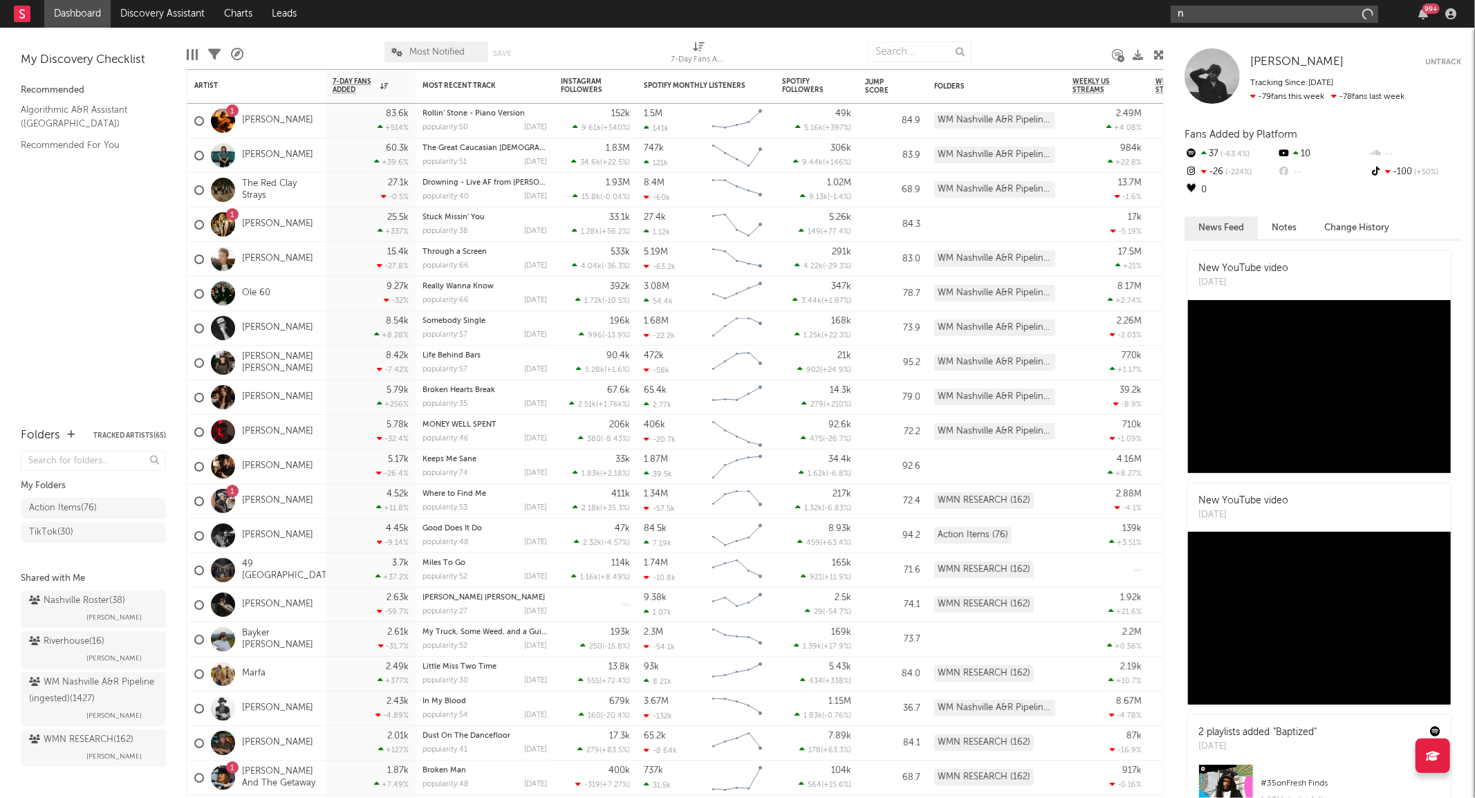
type input "n"
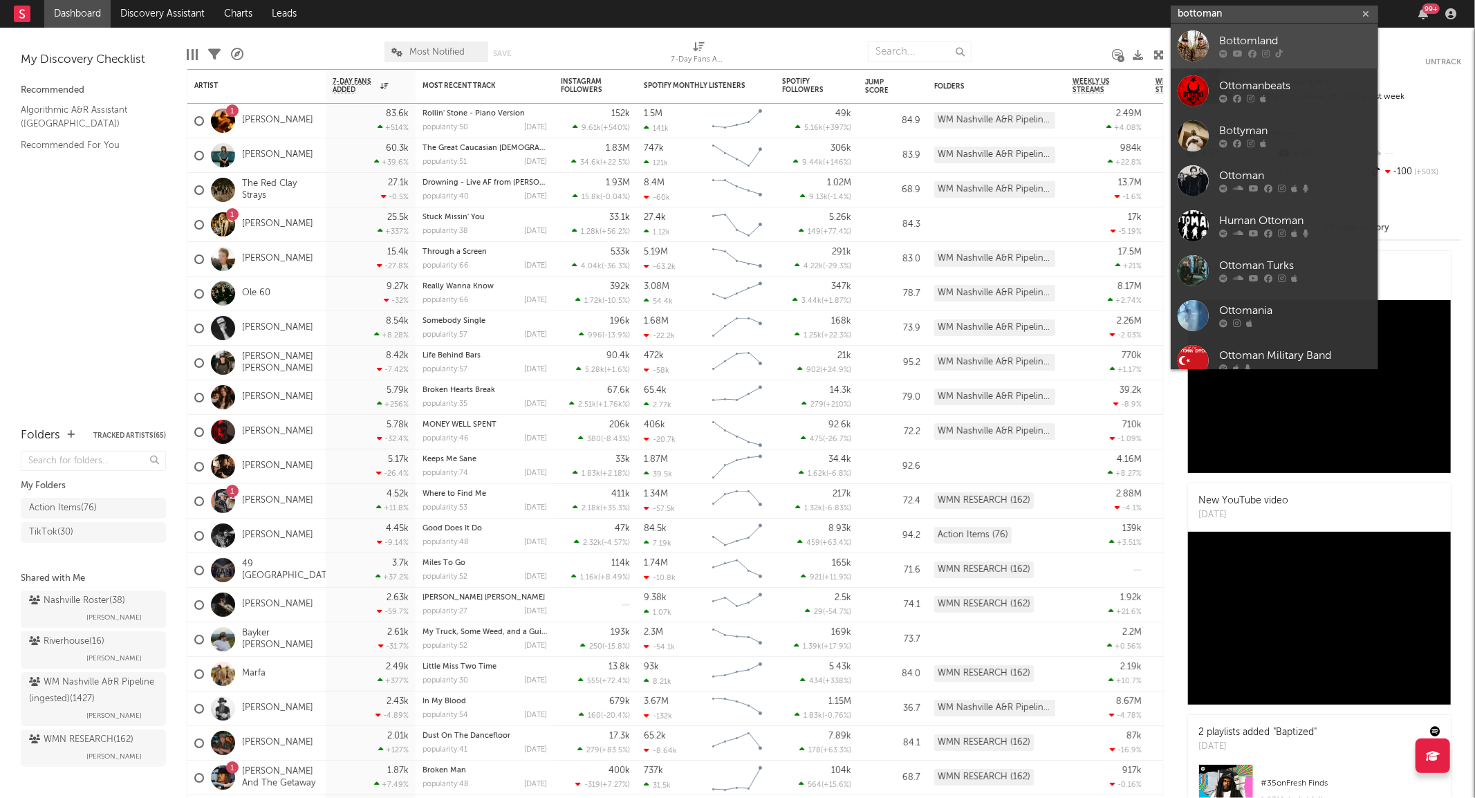
type input "bottoman"
click at [1234, 43] on div "Bottomland" at bounding box center [1295, 41] width 152 height 17
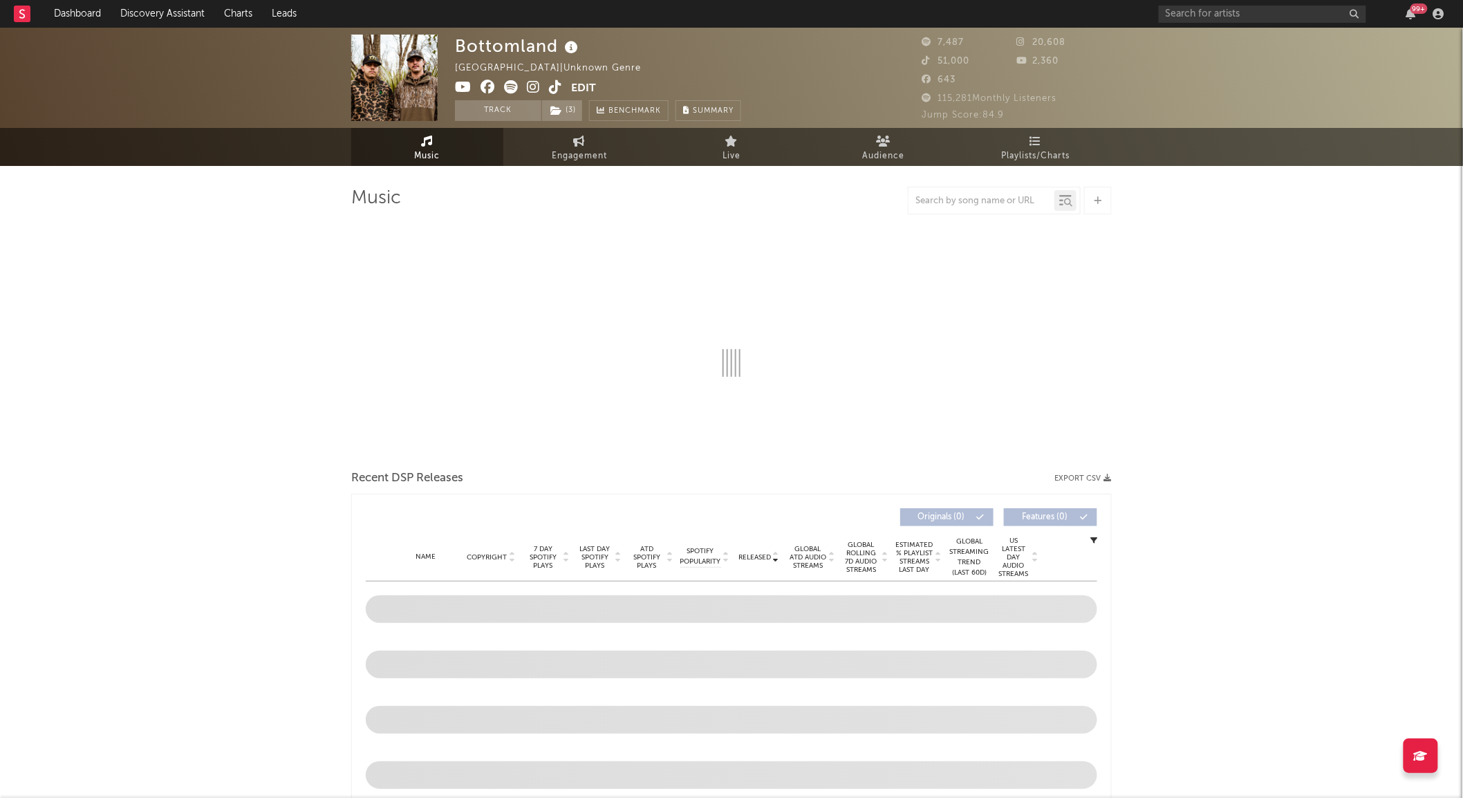
select select "6m"
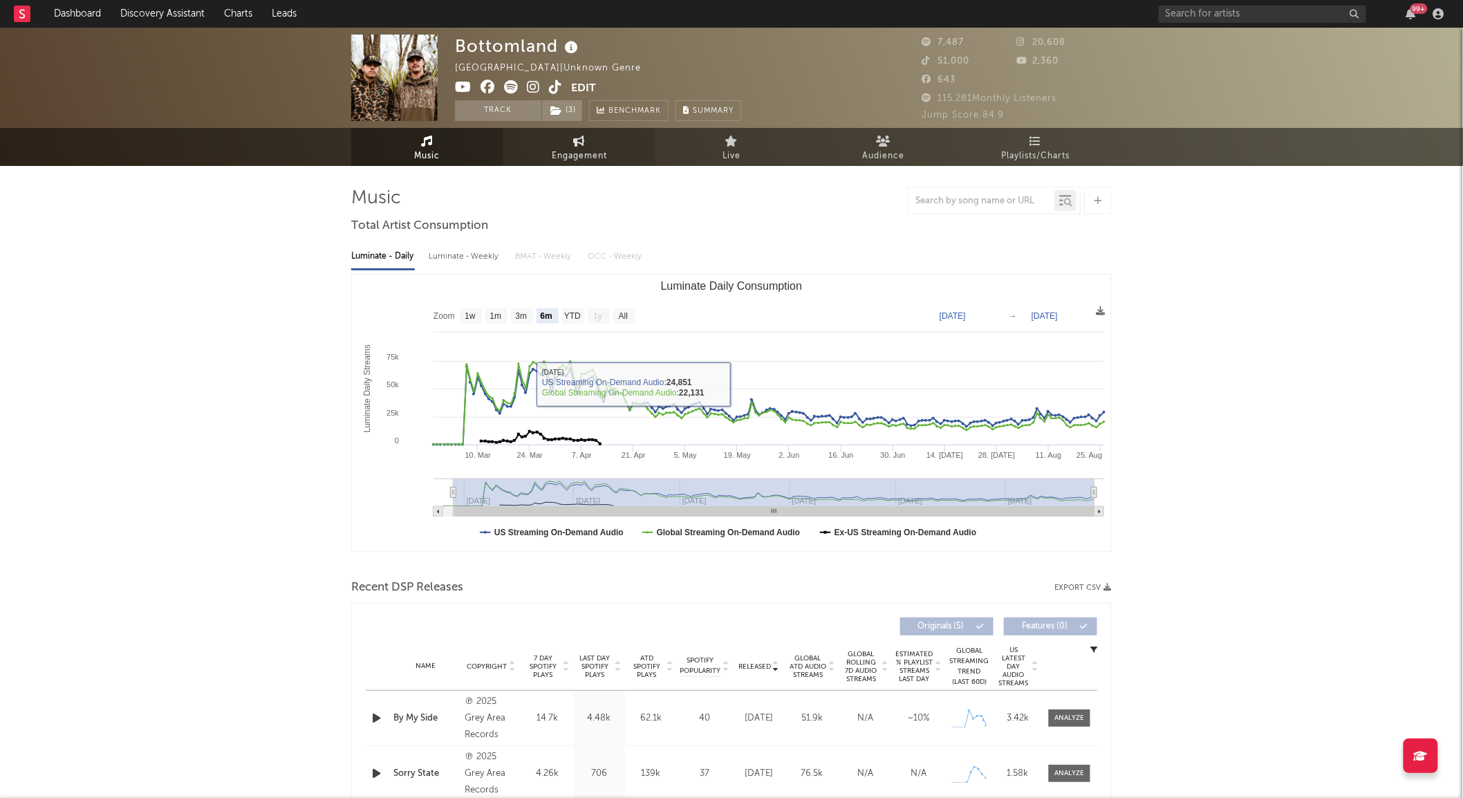
click at [568, 133] on link "Engagement" at bounding box center [579, 147] width 152 height 38
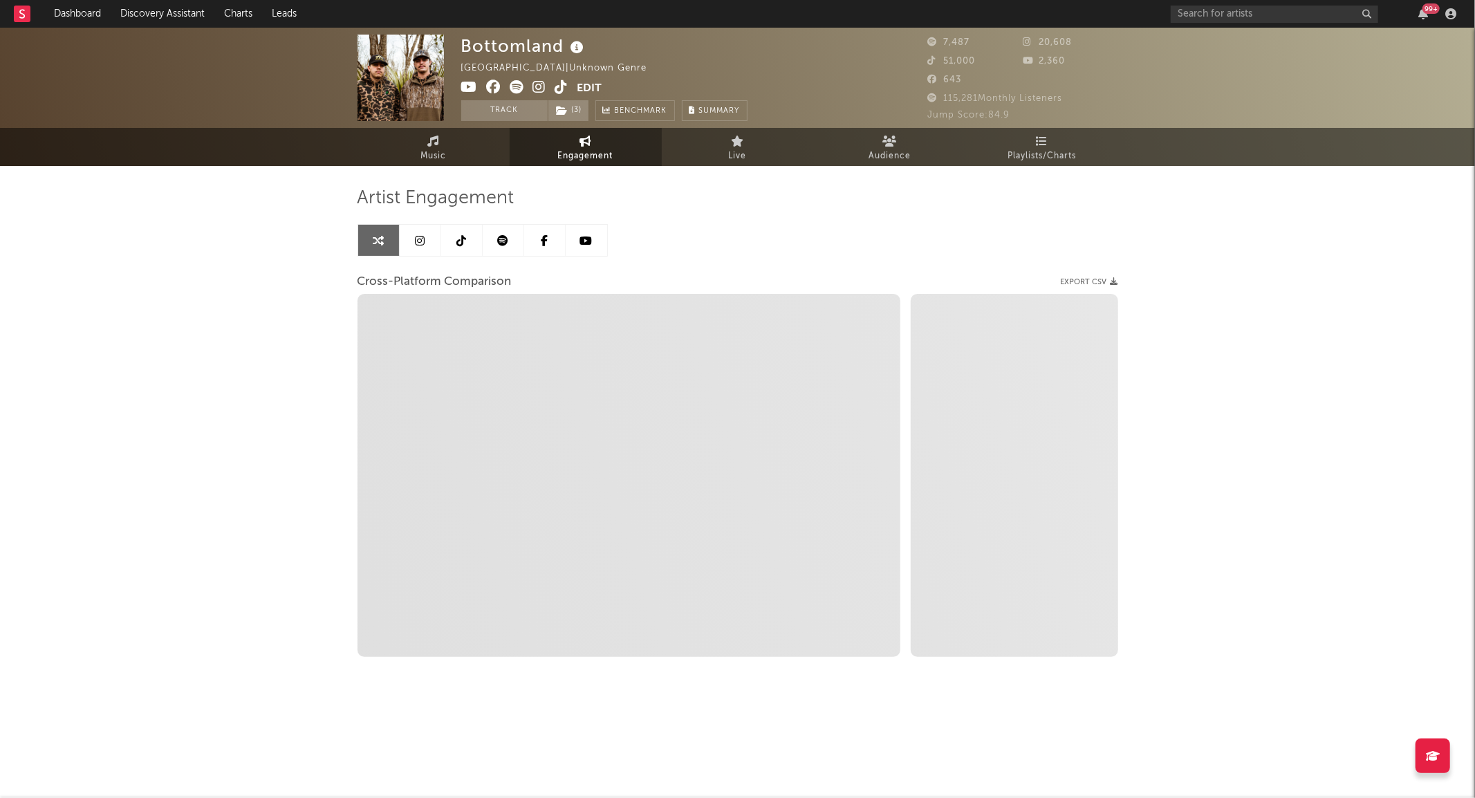
select select "1w"
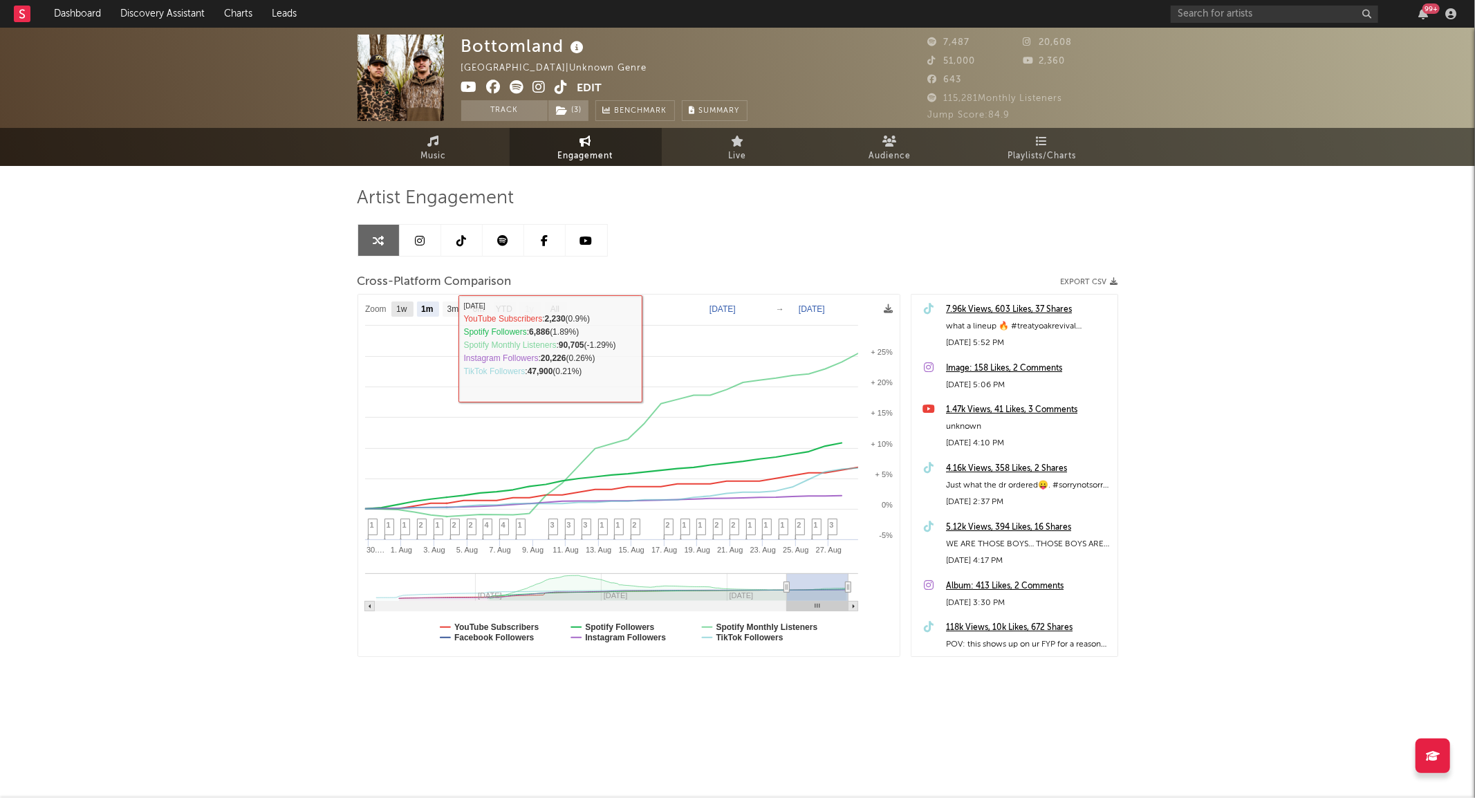
click at [397, 312] on text "1w" at bounding box center [401, 310] width 11 height 10
select select "1w"
type input "2025-08-22"
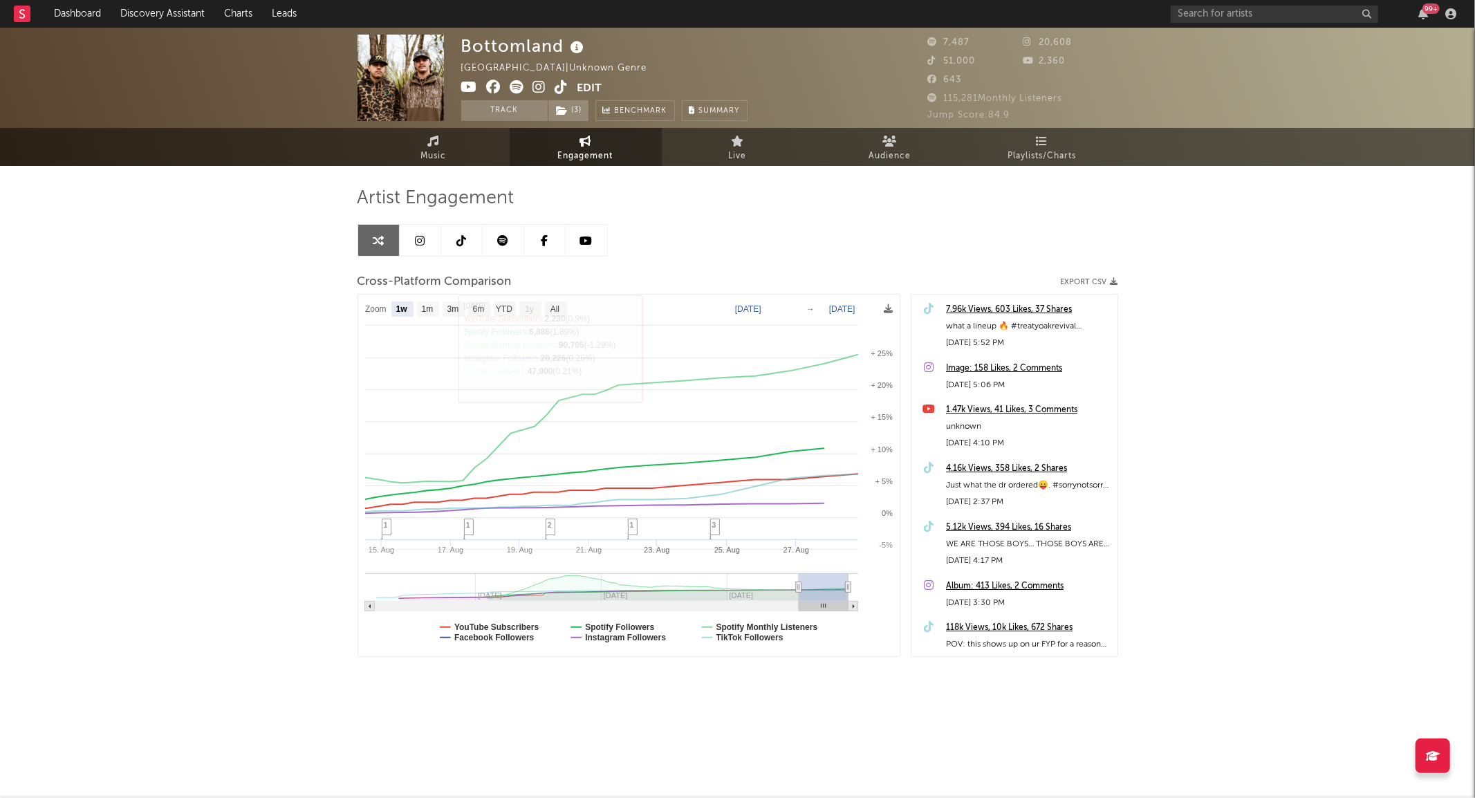
select select "1w"
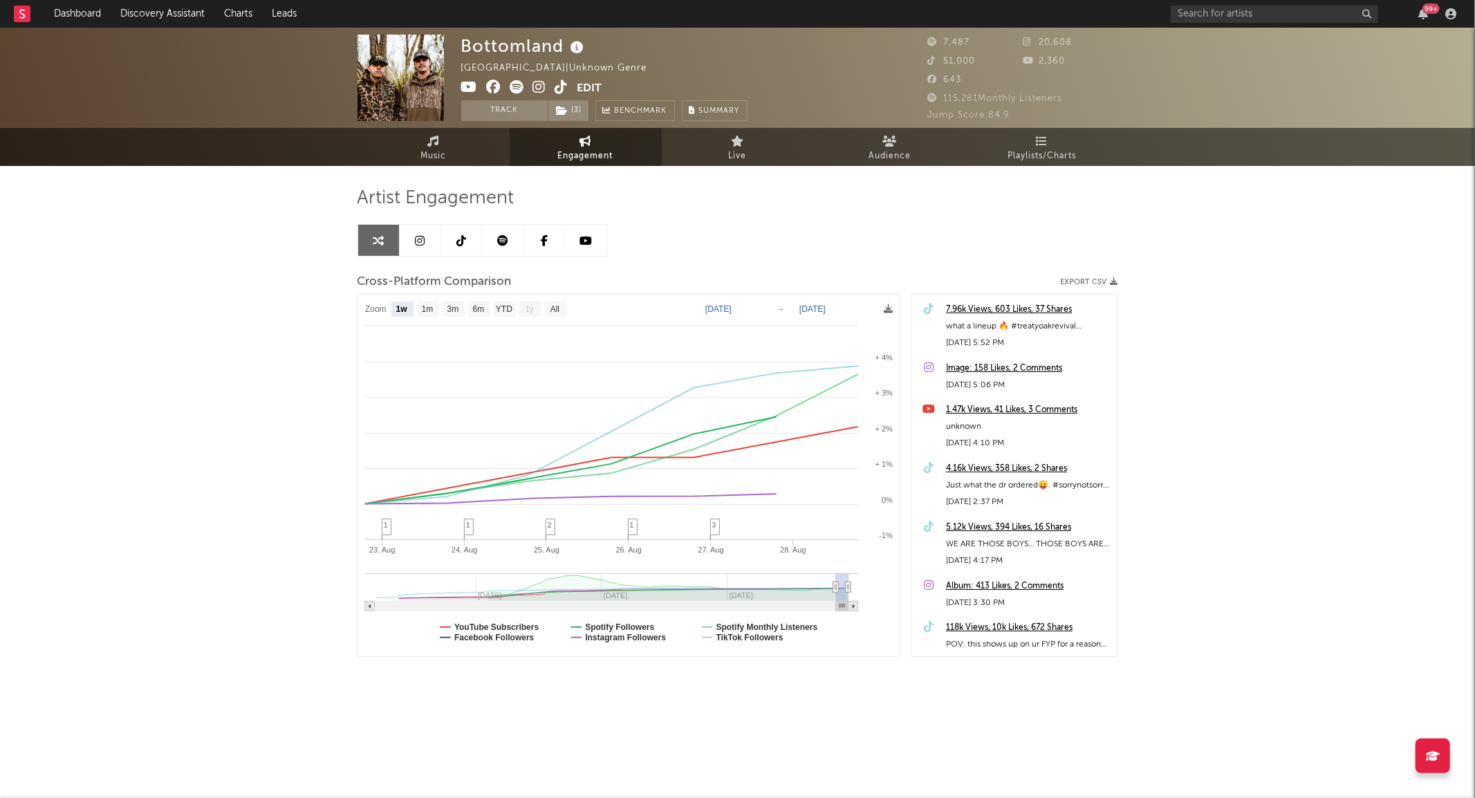
click at [470, 228] on link at bounding box center [461, 240] width 41 height 31
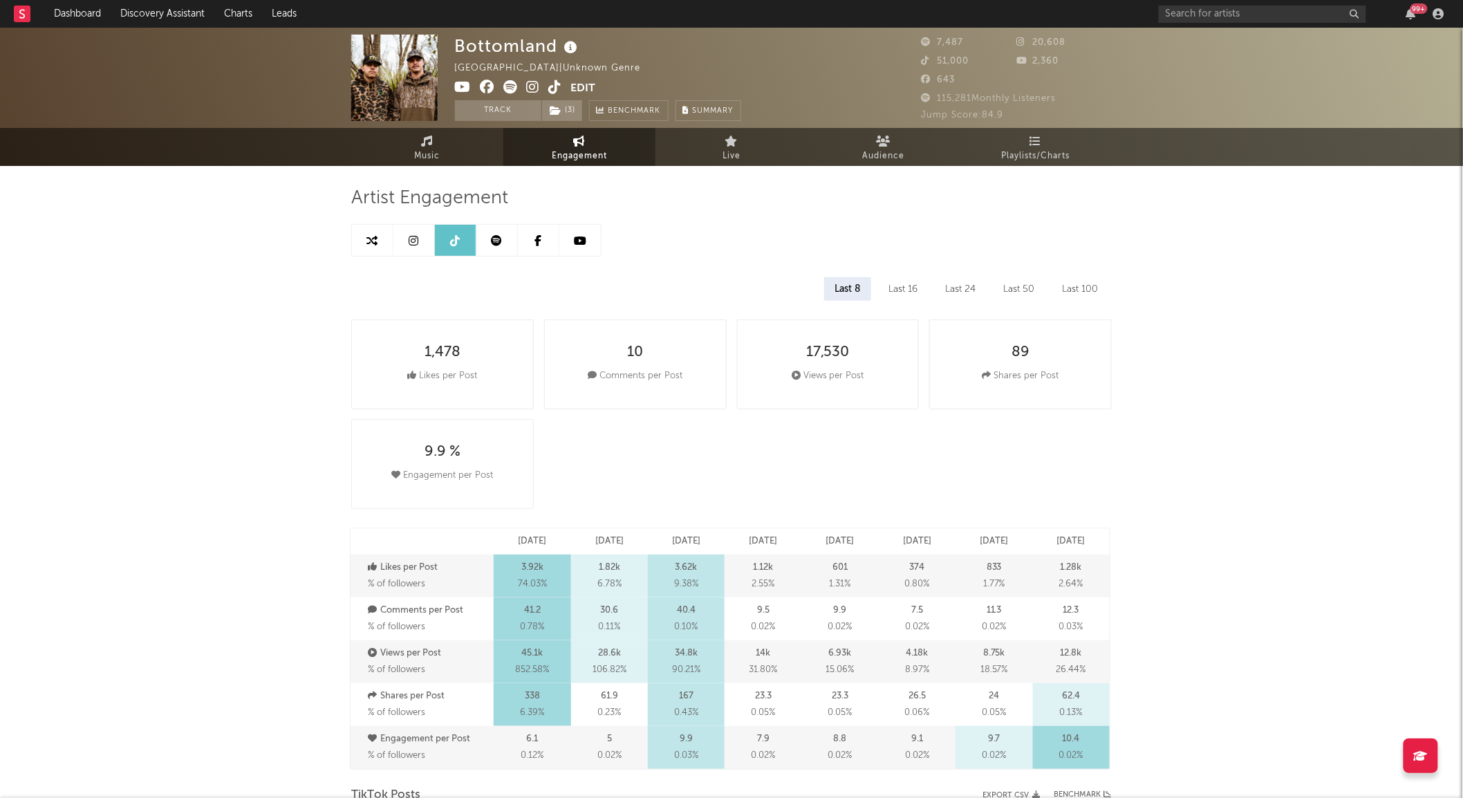
select select "6m"
click at [496, 232] on link at bounding box center [496, 240] width 41 height 31
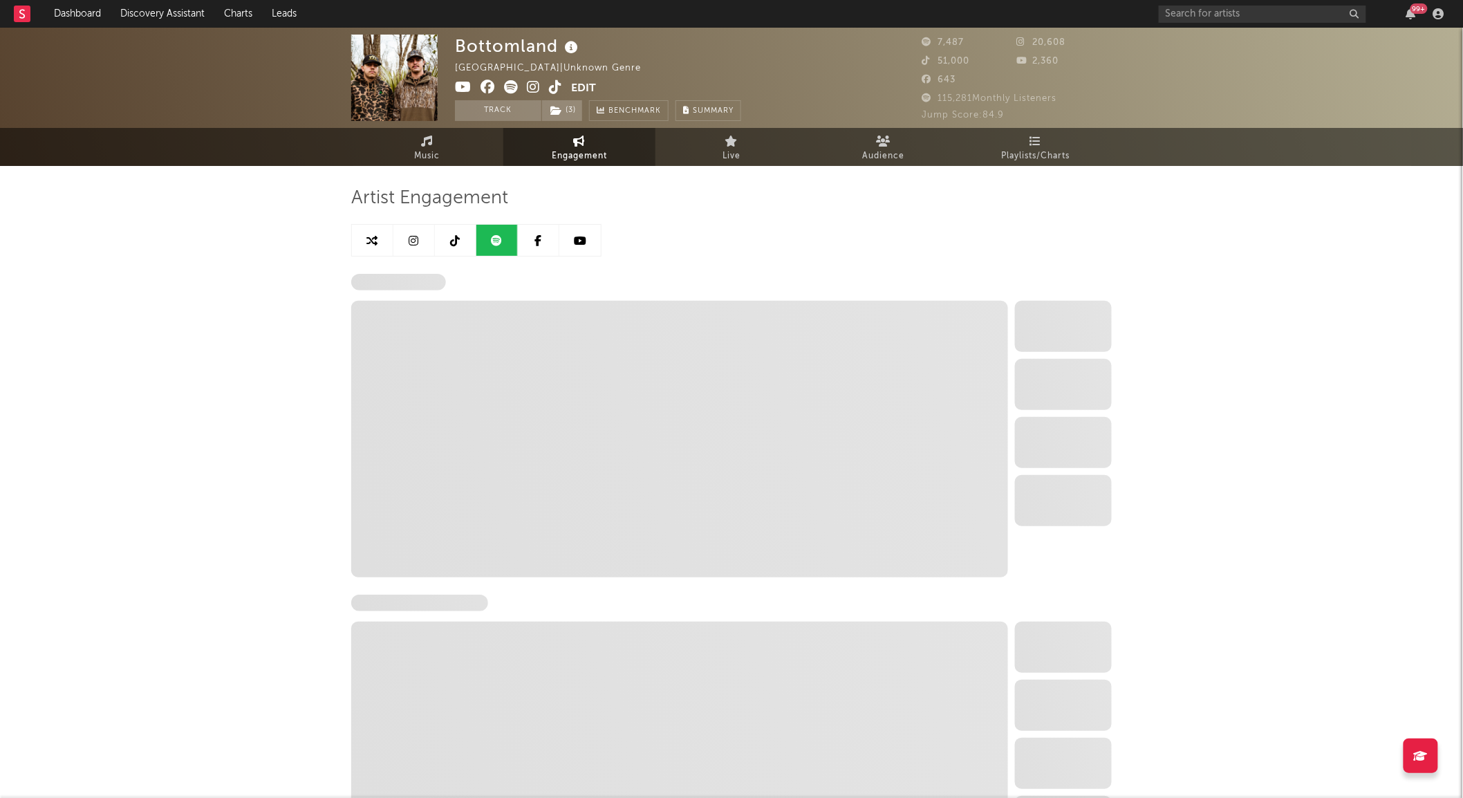
select select "1w"
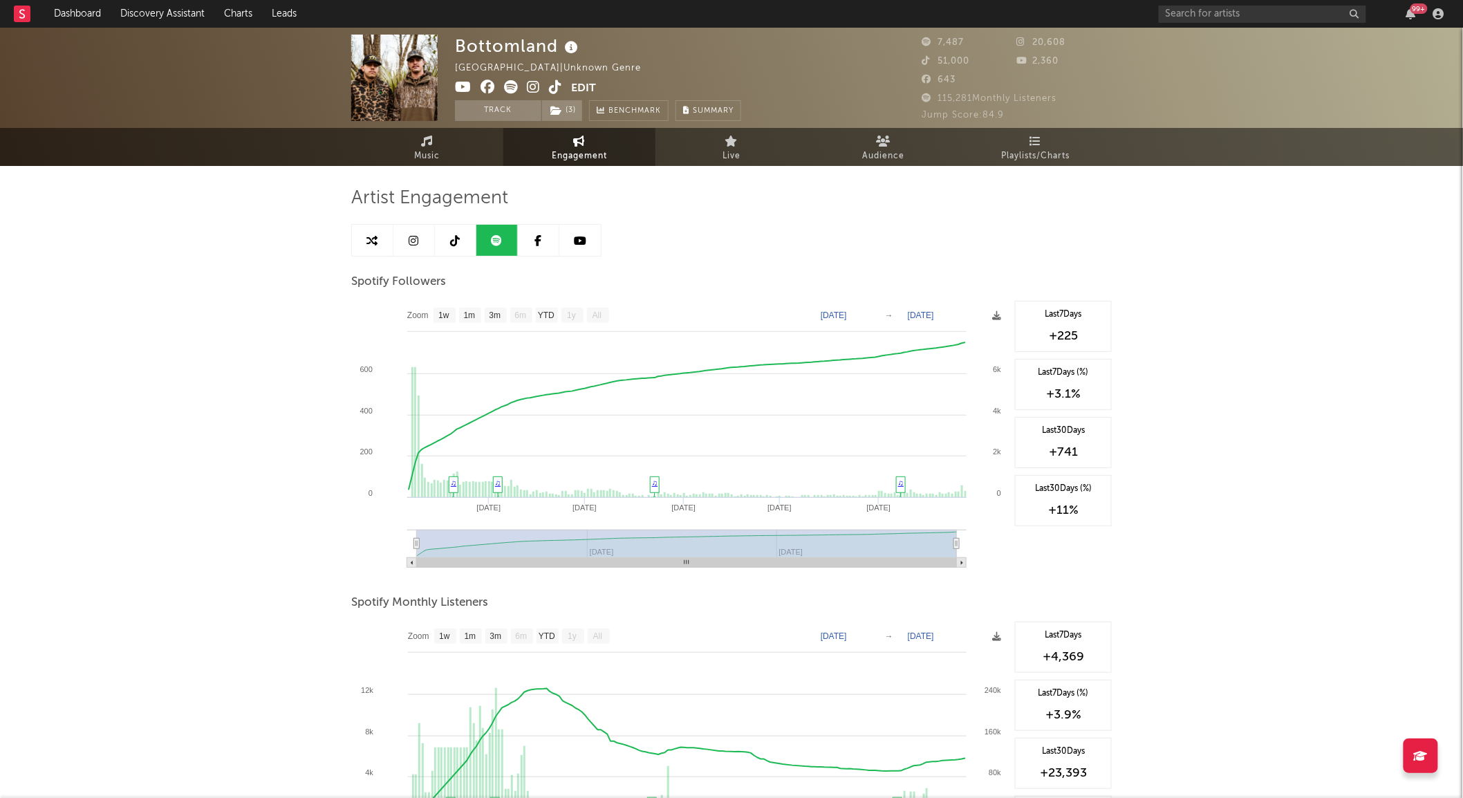
click at [409, 243] on icon at bounding box center [414, 240] width 10 height 11
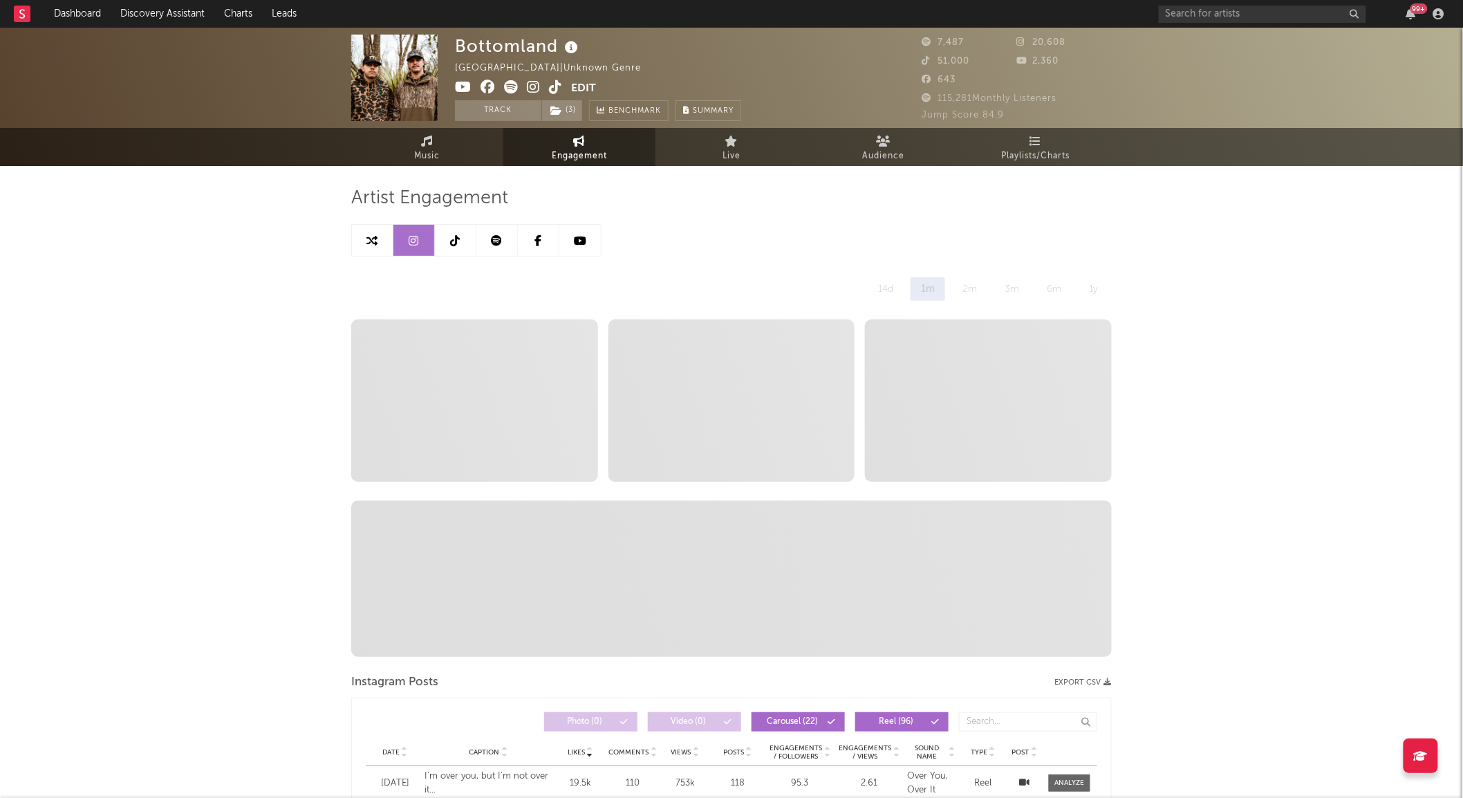
select select "6m"
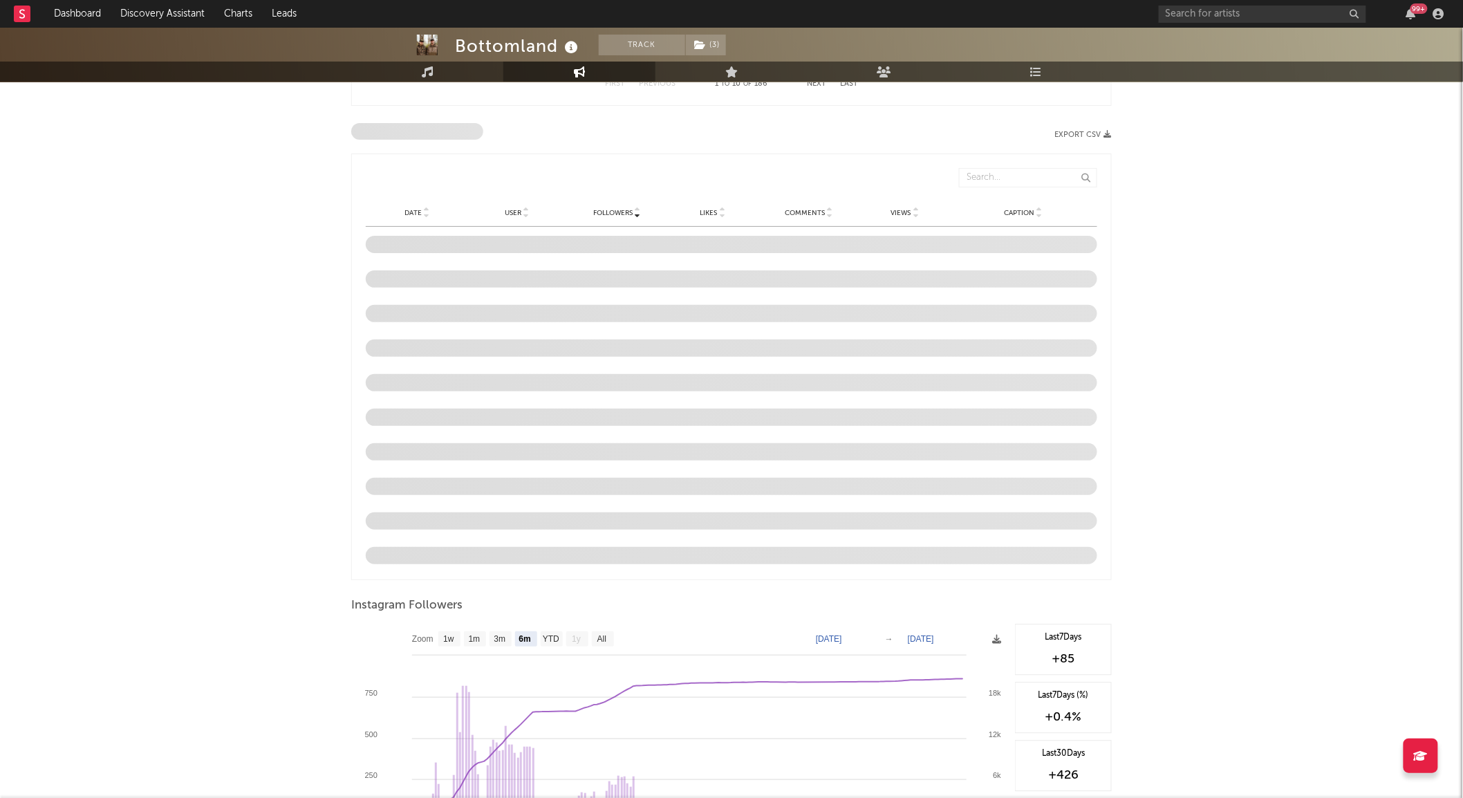
scroll to position [1241, 0]
